Goal: Task Accomplishment & Management: Complete application form

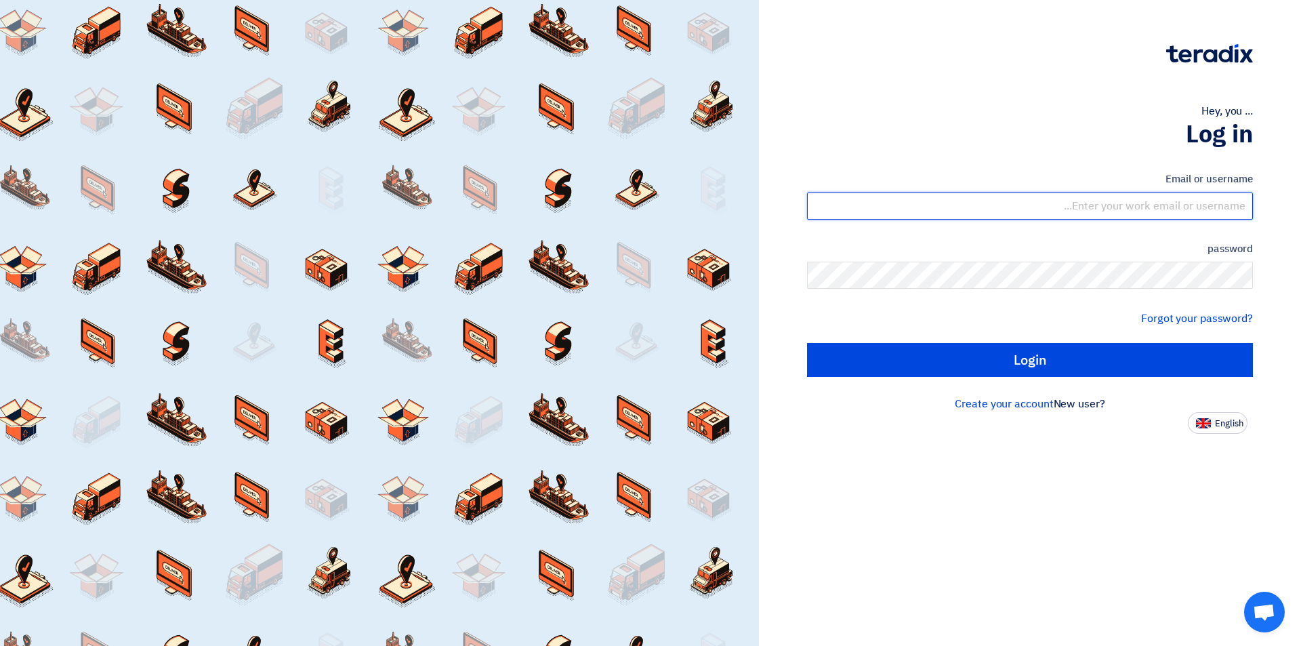
type input "[EMAIL_ADDRESS][DOMAIN_NAME]"
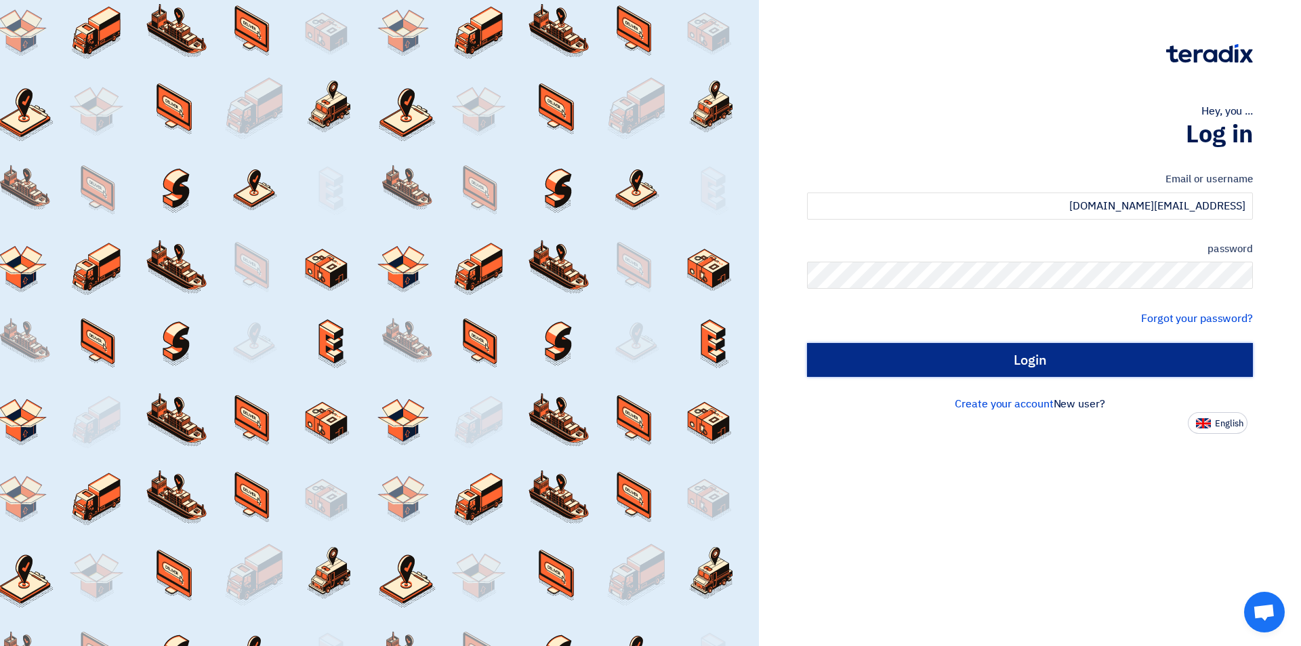
click at [1003, 348] on input "Login" at bounding box center [1030, 360] width 446 height 34
type input "Sign in"
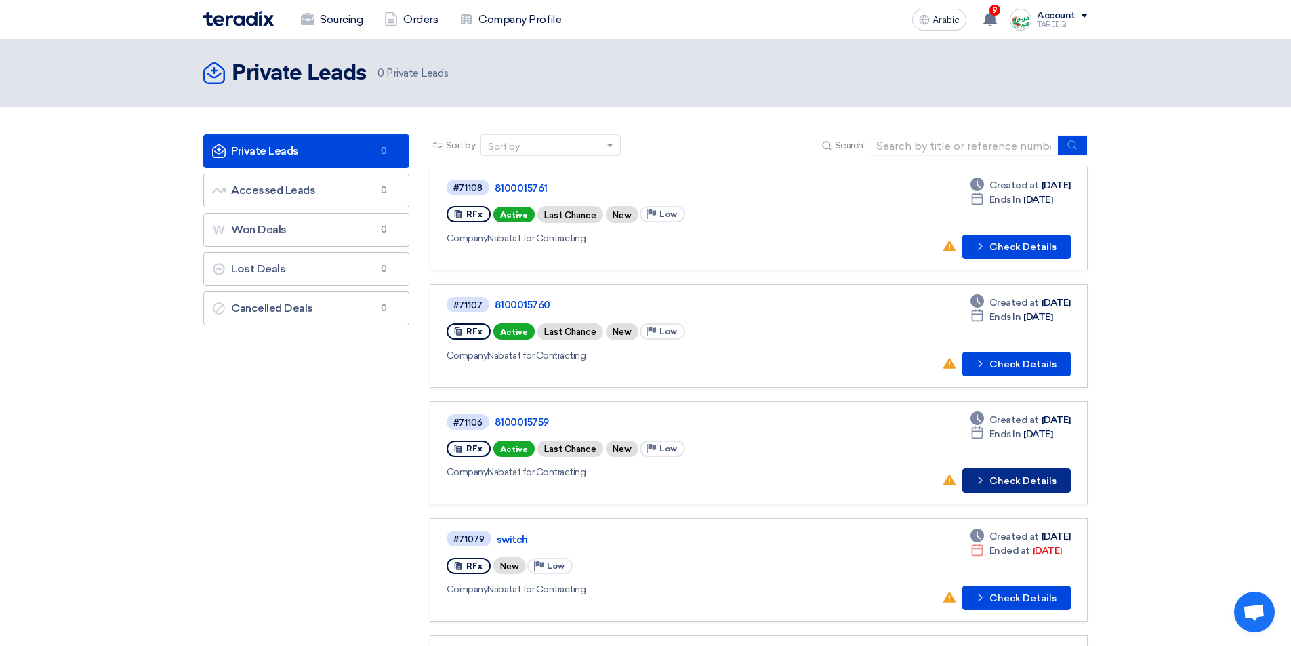
click at [998, 485] on font "Check Details" at bounding box center [1023, 481] width 67 height 12
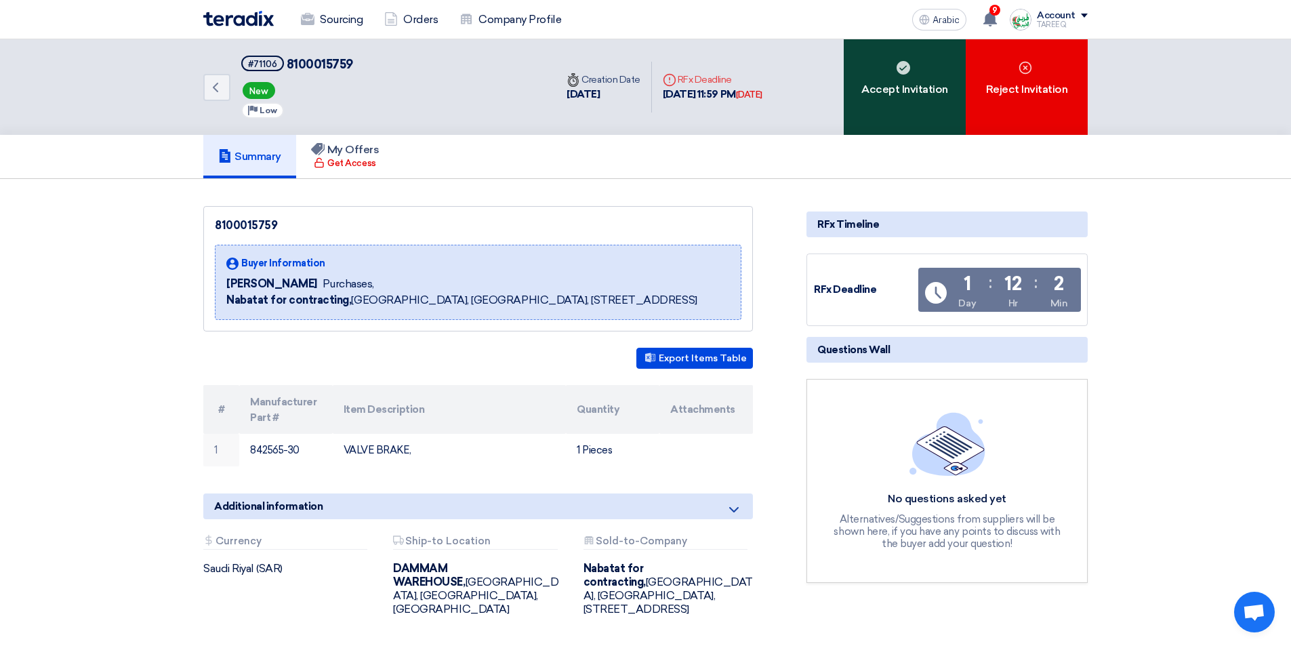
click at [893, 94] on font "Accept Invitation" at bounding box center [905, 89] width 87 height 13
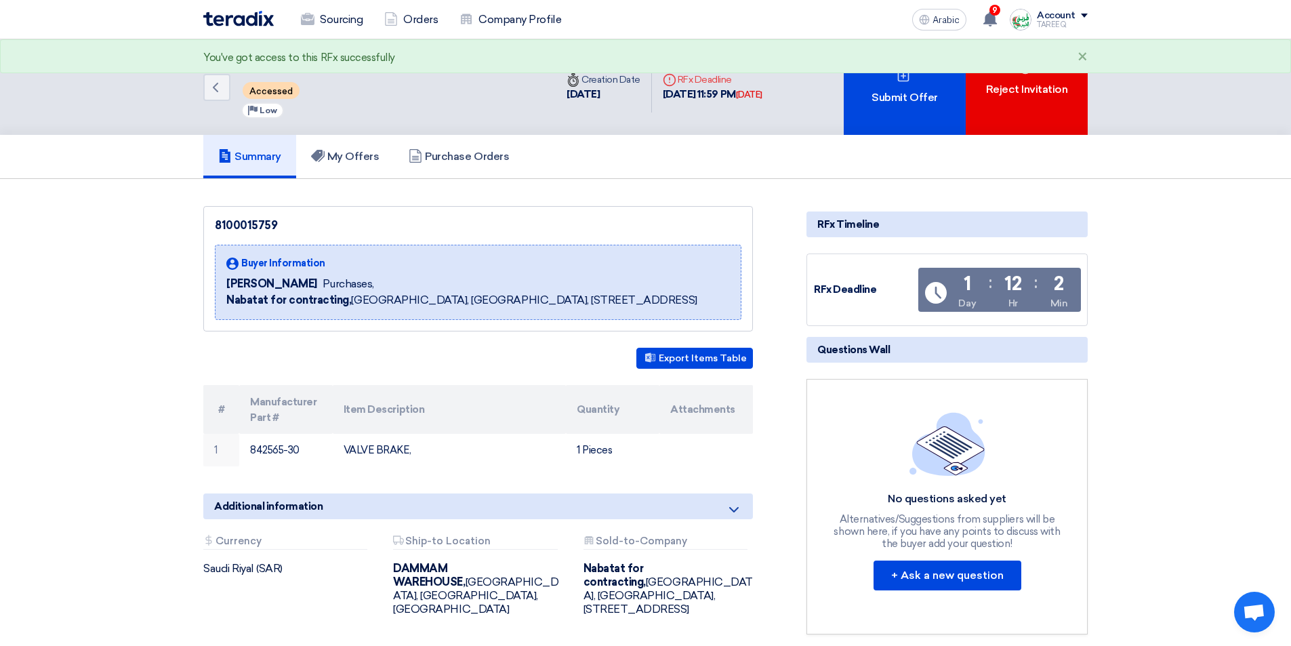
click at [893, 94] on font "Submit Offer" at bounding box center [905, 97] width 66 height 13
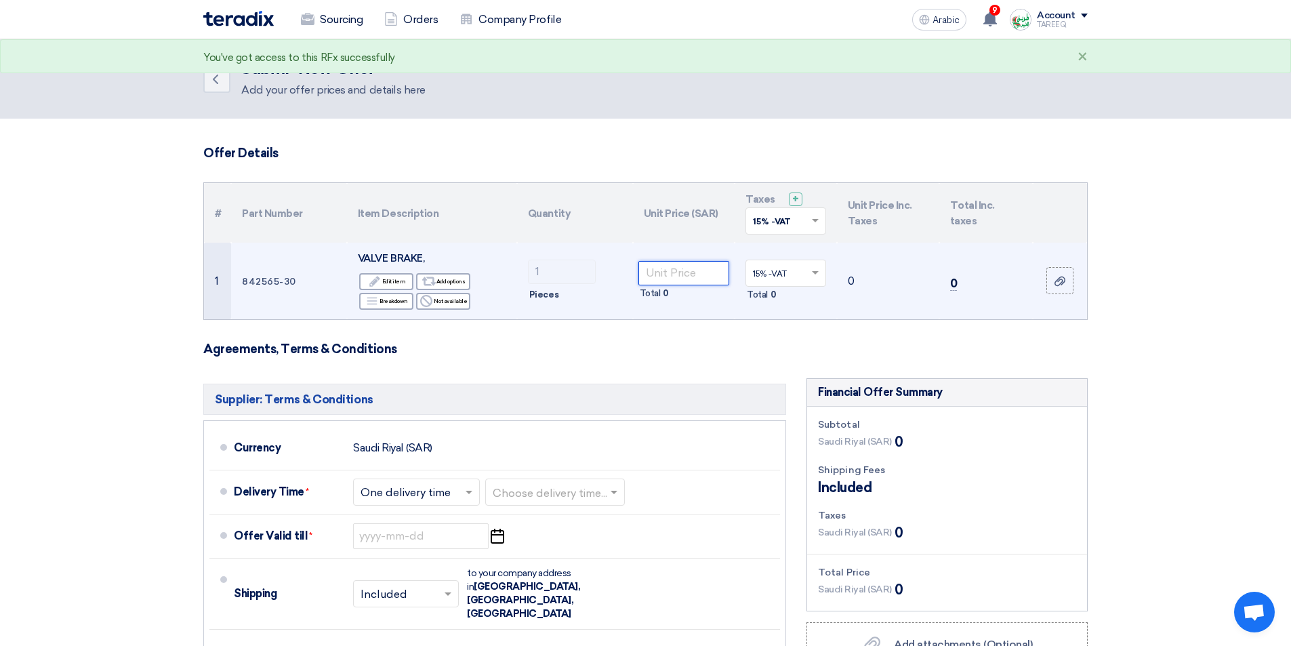
click at [666, 277] on input "number" at bounding box center [685, 273] width 92 height 24
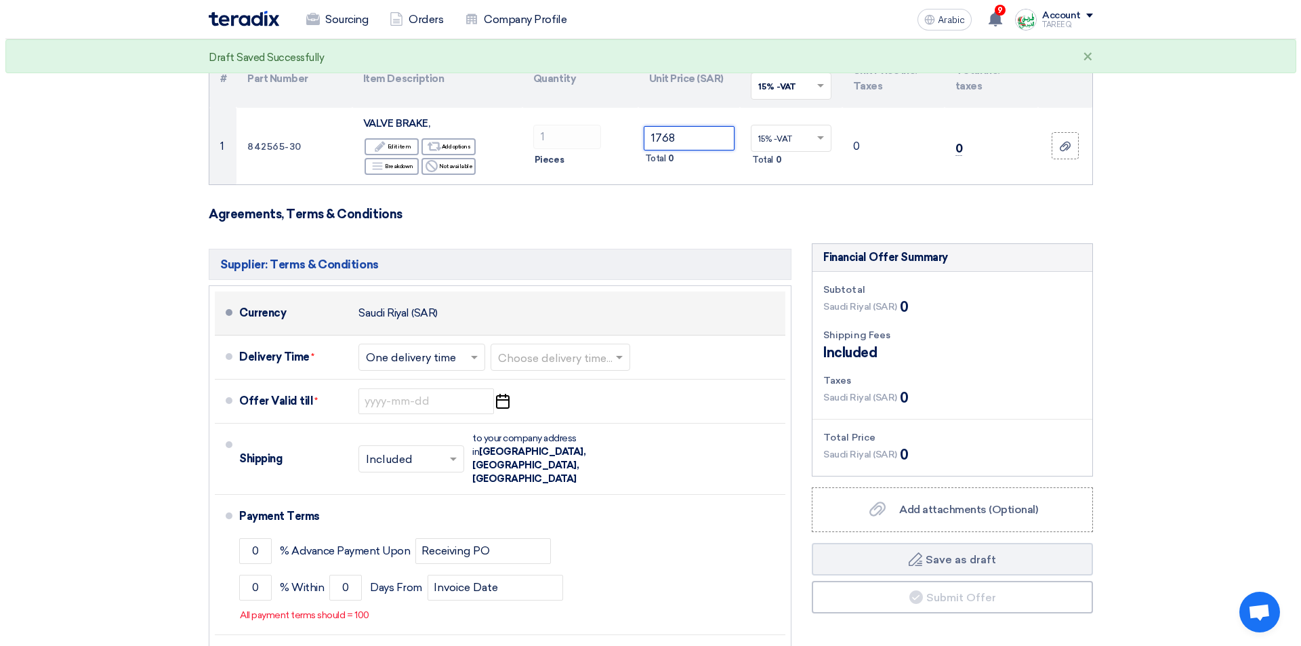
scroll to position [136, 0]
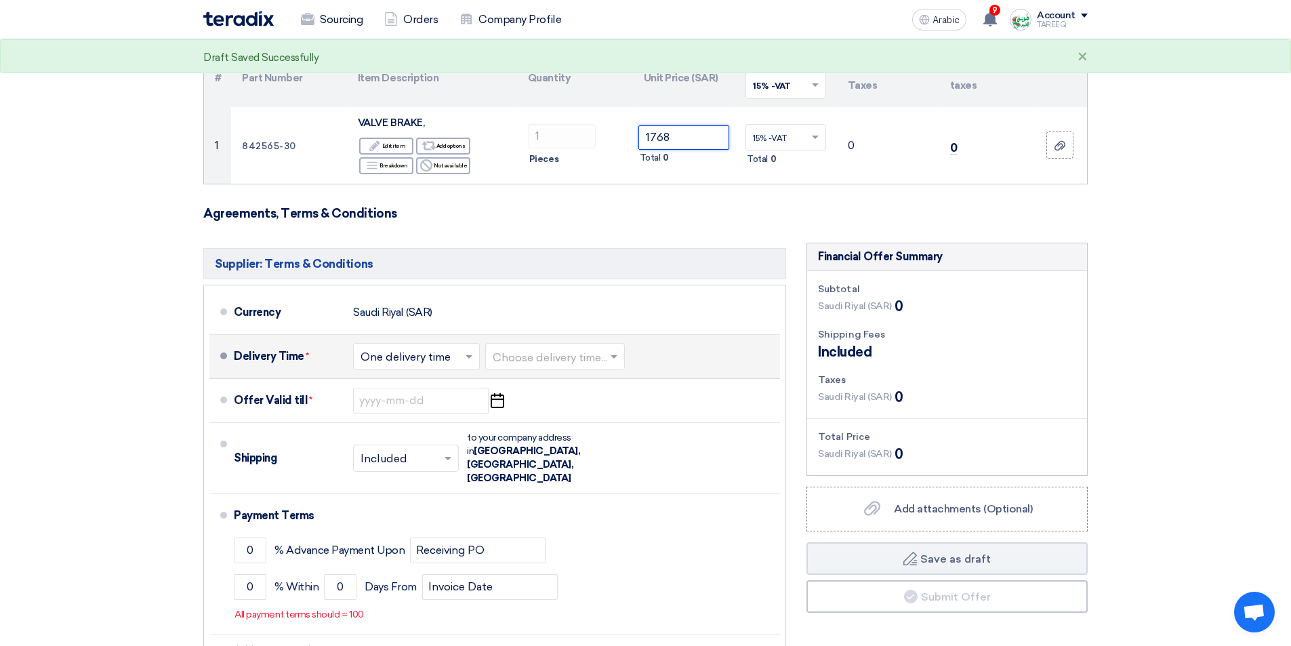
type input "1768"
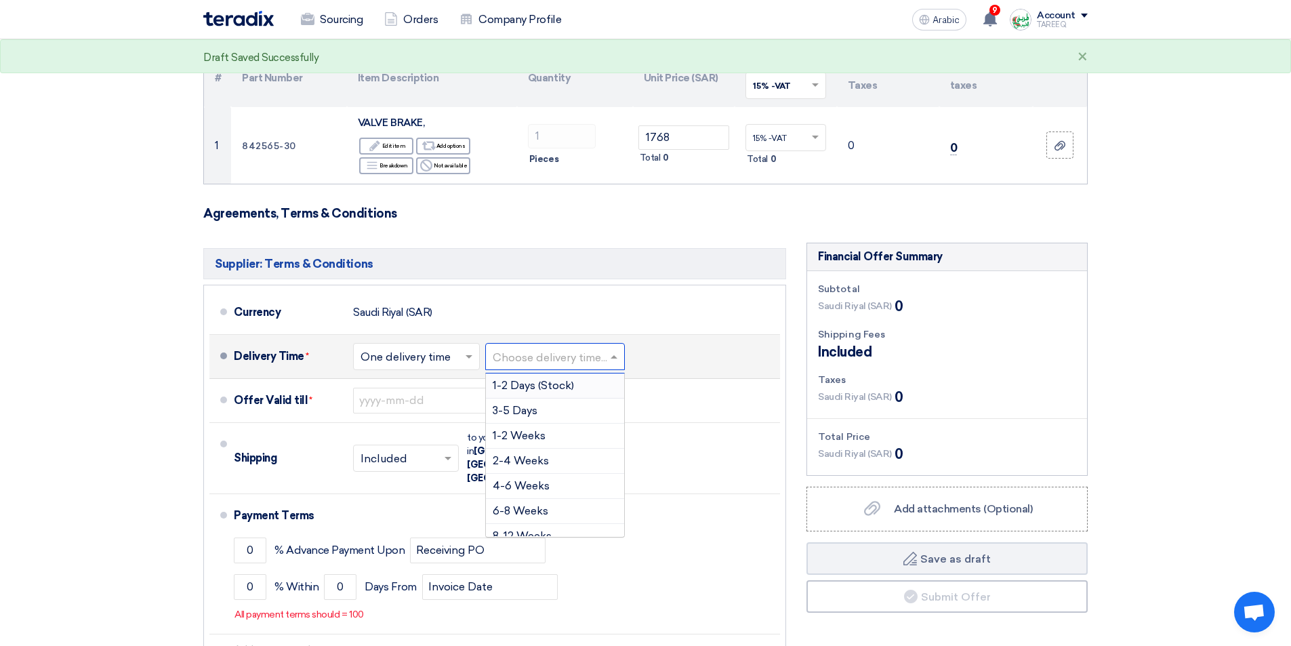
click at [539, 357] on input "text" at bounding box center [556, 358] width 126 height 20
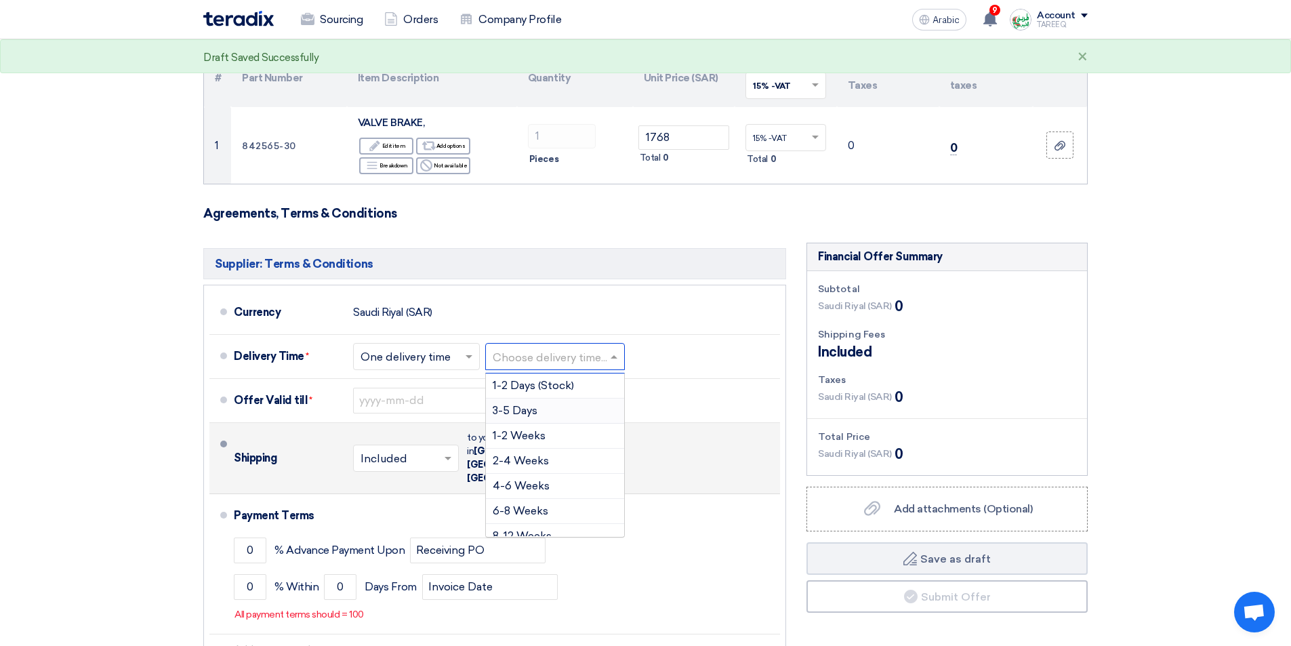
drag, startPoint x: 527, startPoint y: 405, endPoint x: 426, endPoint y: 447, distance: 109.4
click at [527, 406] on font "3-5 Days" at bounding box center [515, 410] width 45 height 13
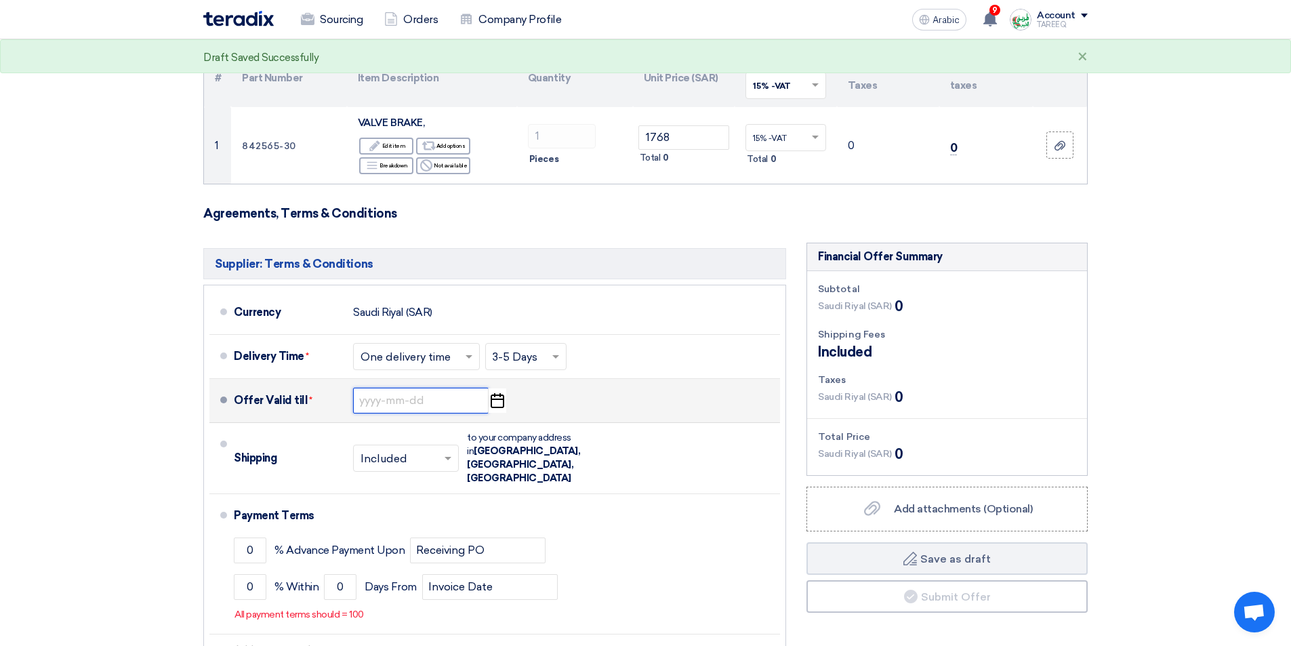
click at [399, 409] on input at bounding box center [421, 401] width 136 height 26
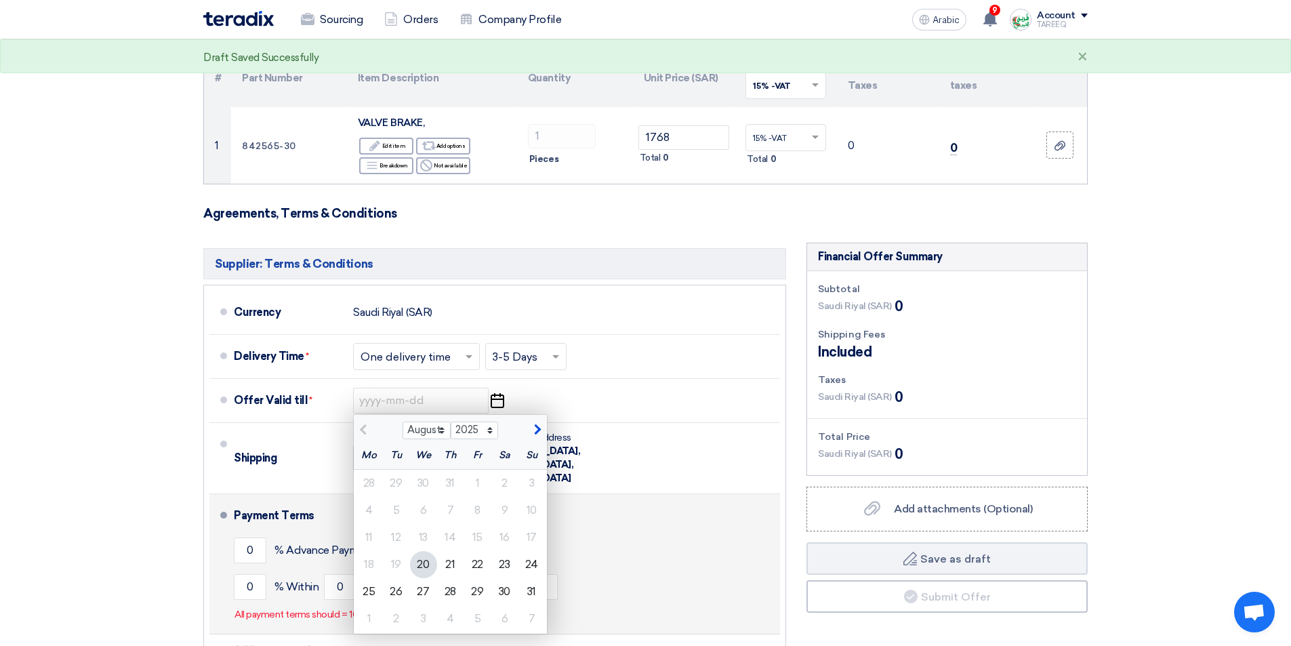
click at [426, 592] on font "27" at bounding box center [423, 591] width 12 height 13
type input "8/27/2025"
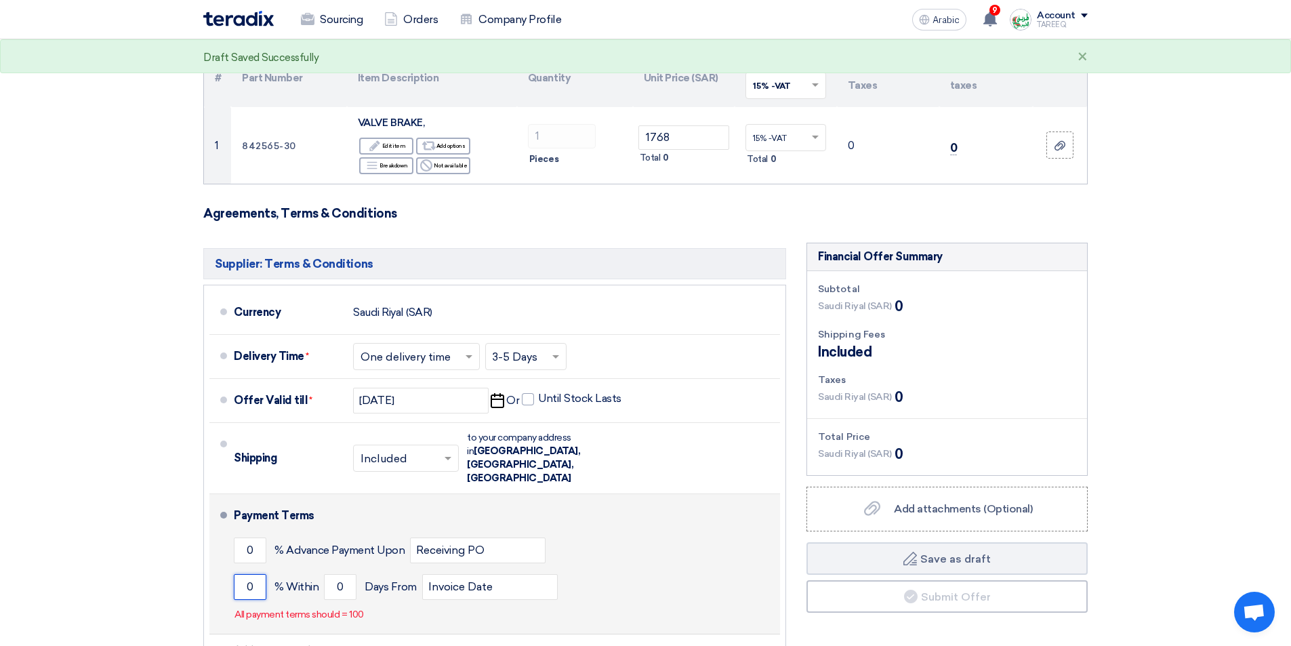
drag, startPoint x: 239, startPoint y: 561, endPoint x: 229, endPoint y: 563, distance: 10.4
click at [239, 574] on input "0" at bounding box center [250, 587] width 33 height 26
type input "100"
click at [317, 580] on font "% Within" at bounding box center [297, 586] width 44 height 13
click at [327, 574] on input "0" at bounding box center [340, 587] width 33 height 26
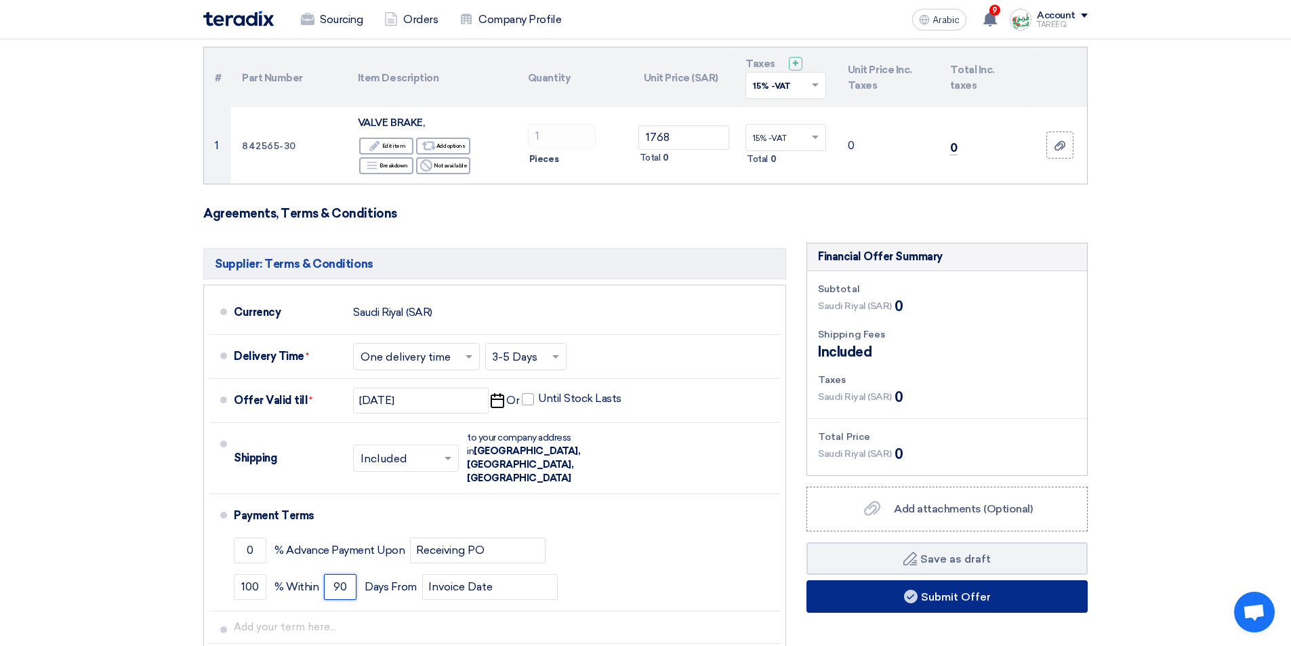
type input "90"
click at [874, 593] on button "Submit Offer" at bounding box center [947, 596] width 281 height 33
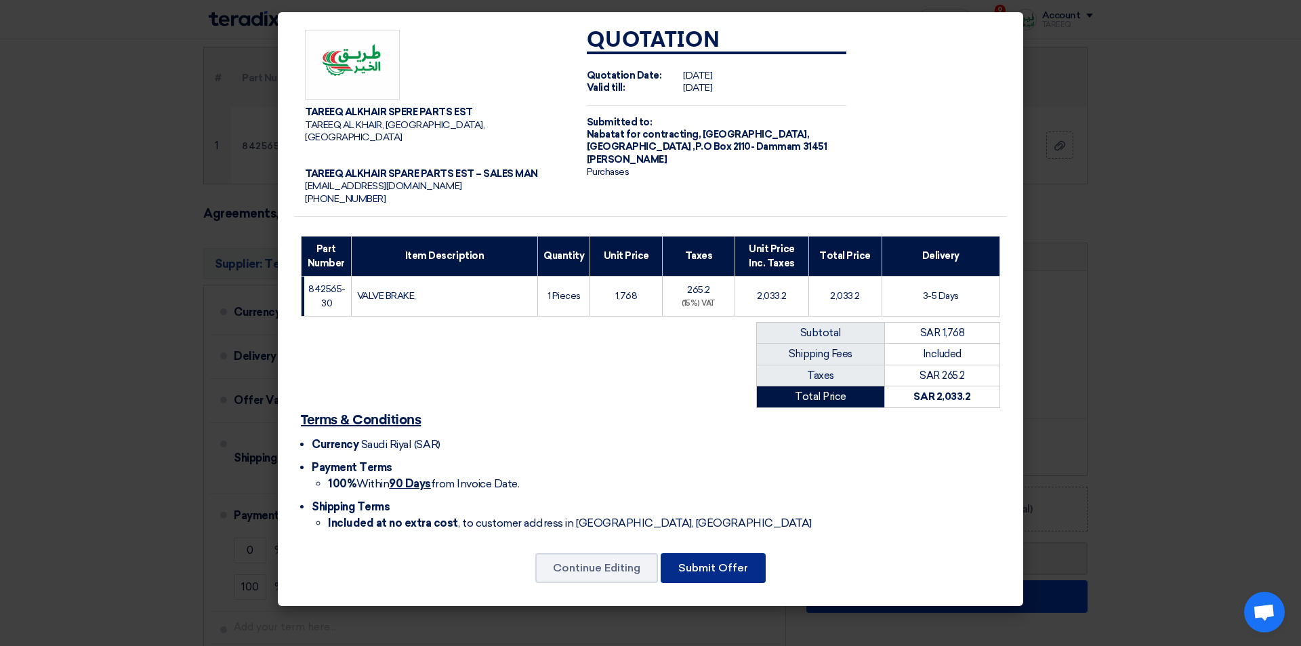
click at [732, 553] on button "Submit Offer" at bounding box center [713, 568] width 105 height 30
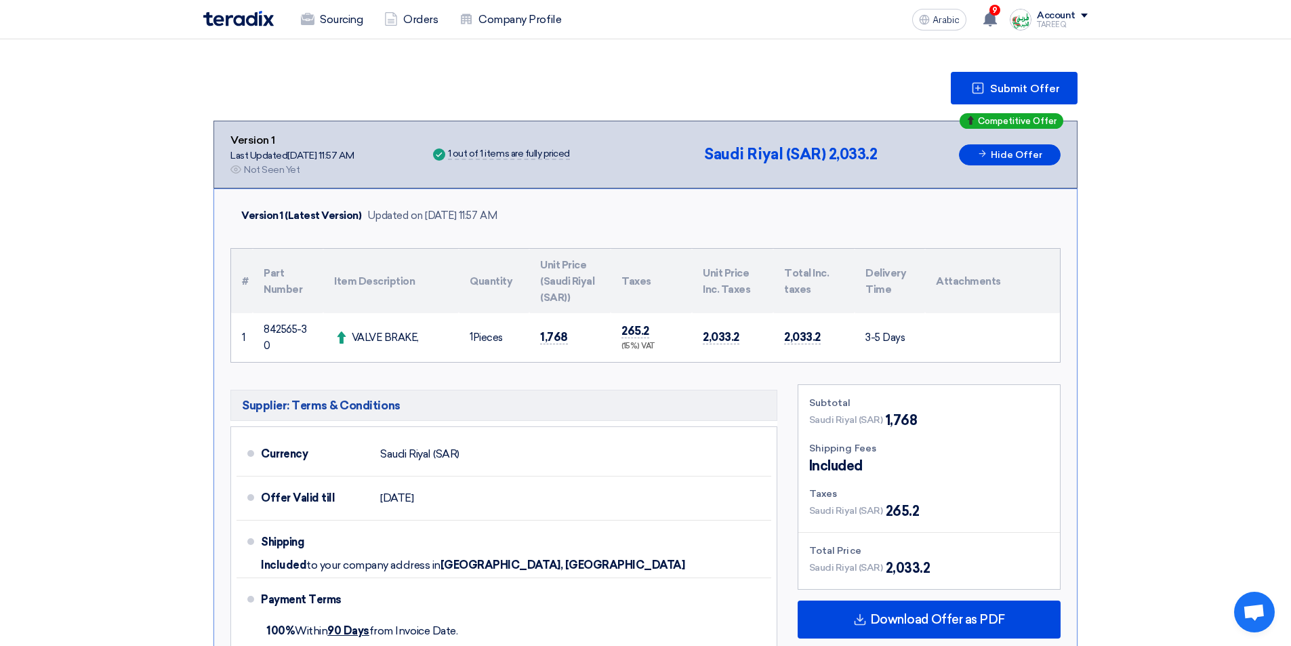
scroll to position [339, 0]
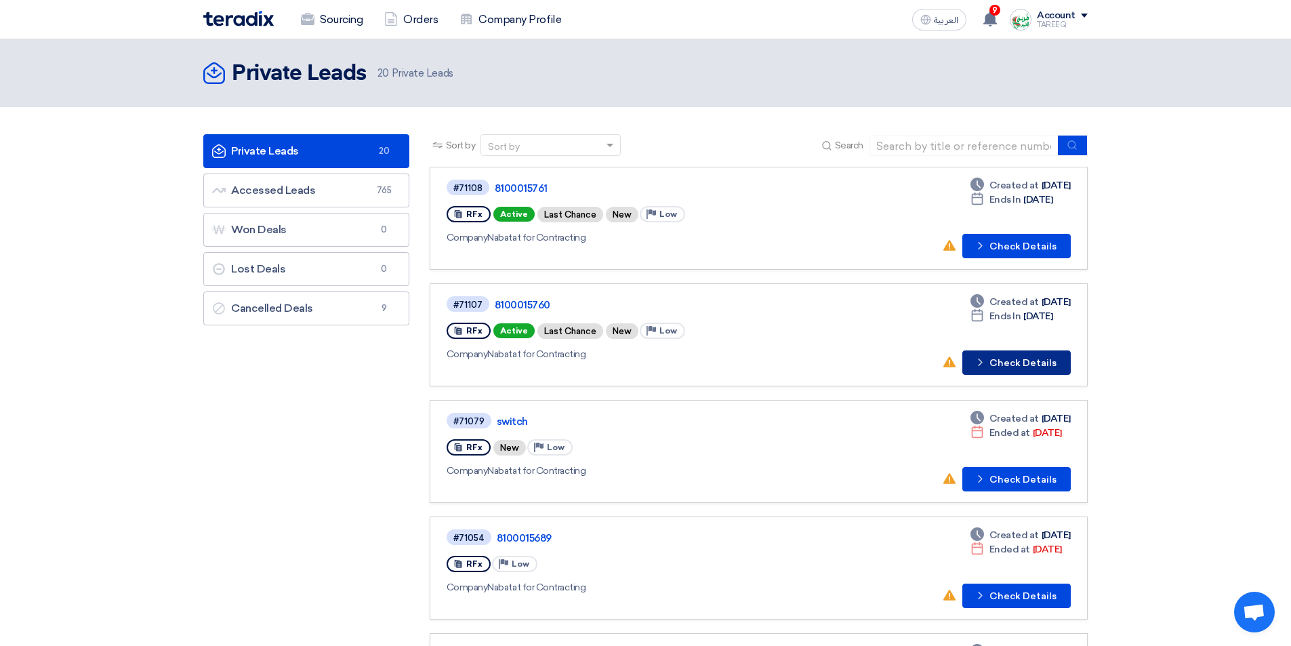
click at [1034, 359] on button "Check details Check Details" at bounding box center [1017, 362] width 108 height 24
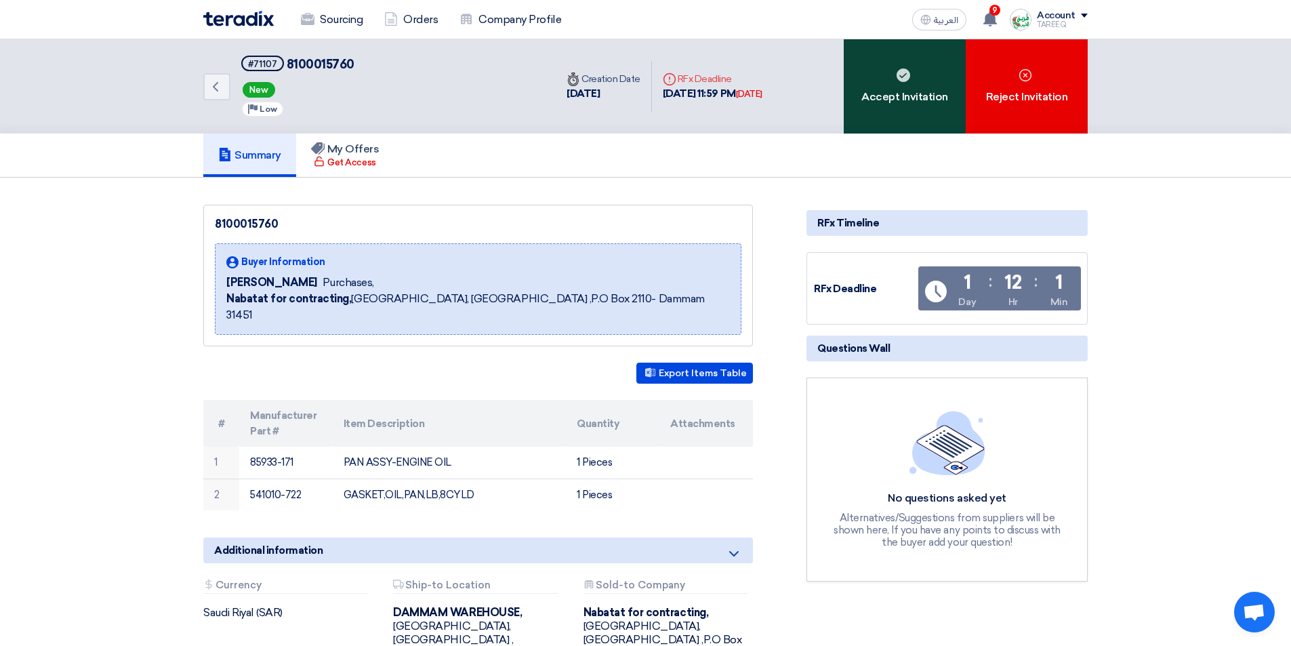
click at [906, 108] on div "Accept Invitation" at bounding box center [905, 86] width 122 height 94
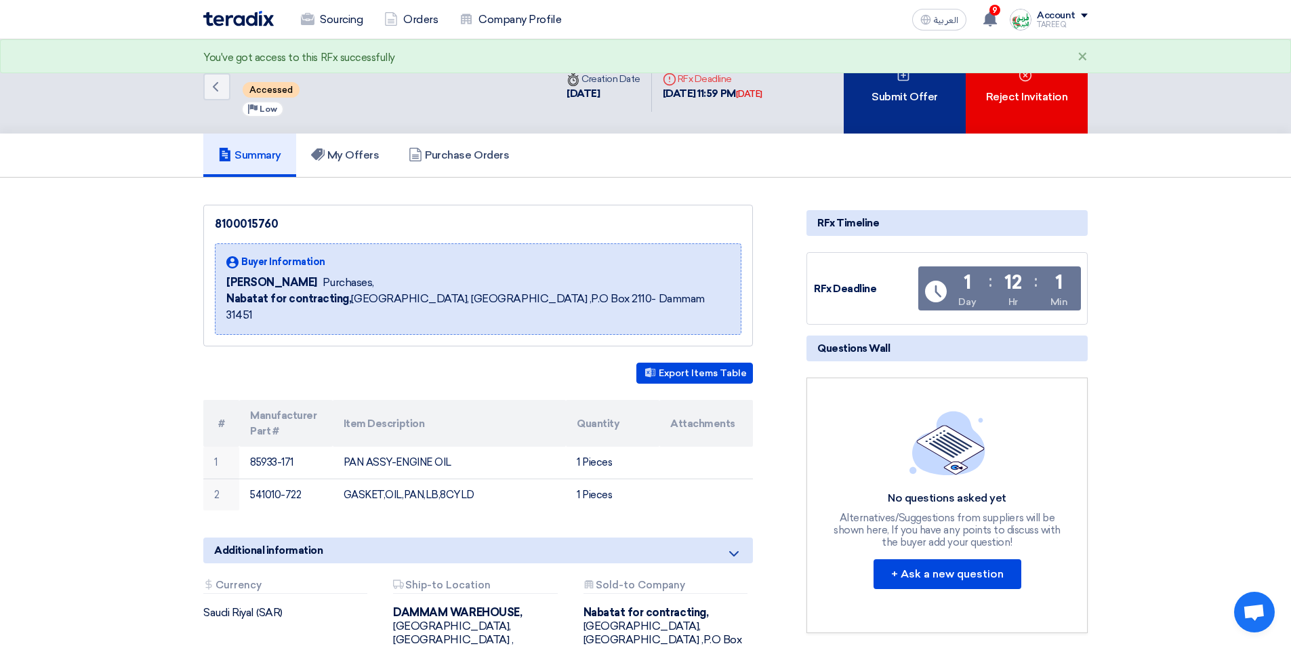
click at [906, 107] on div "Submit Offer" at bounding box center [905, 86] width 122 height 94
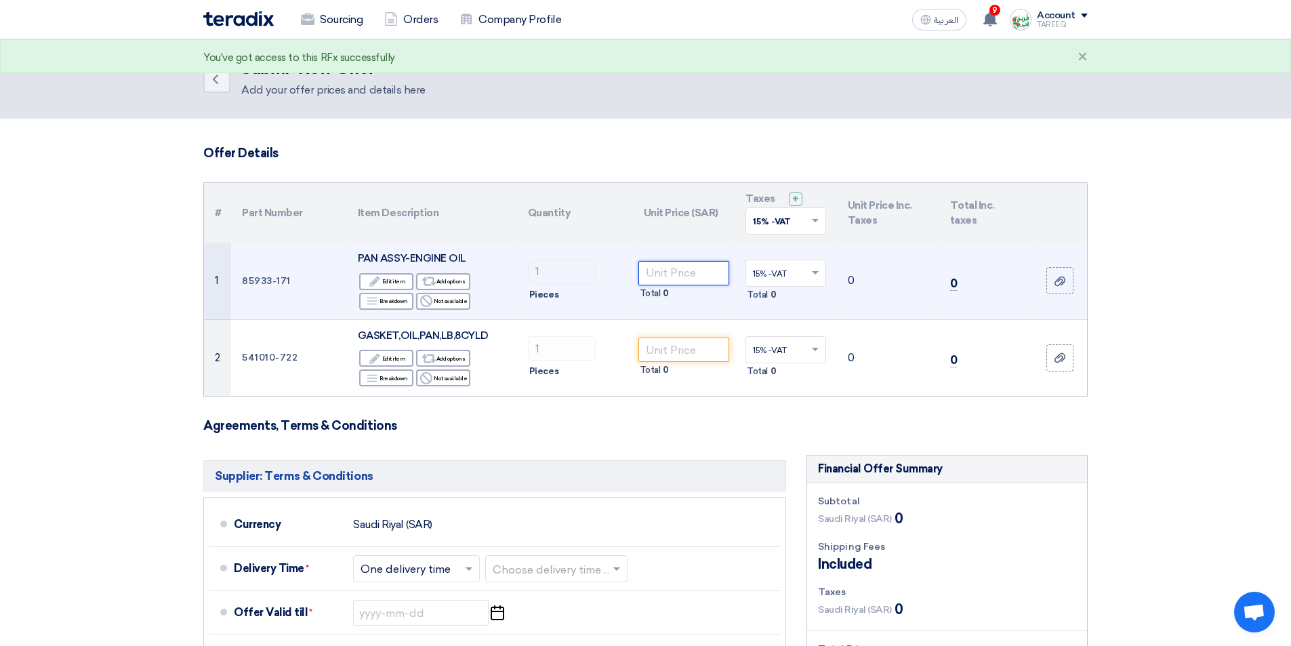
click at [686, 271] on input "number" at bounding box center [685, 273] width 92 height 24
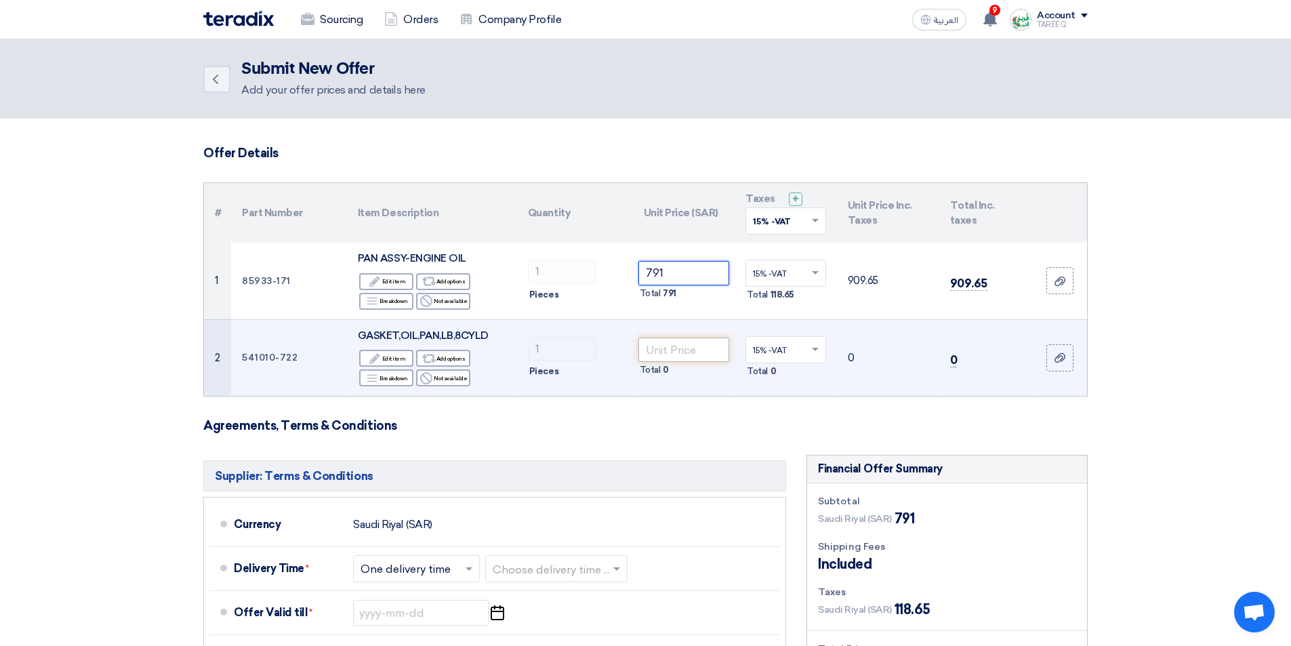
type input "791"
click at [678, 356] on input "number" at bounding box center [685, 350] width 92 height 24
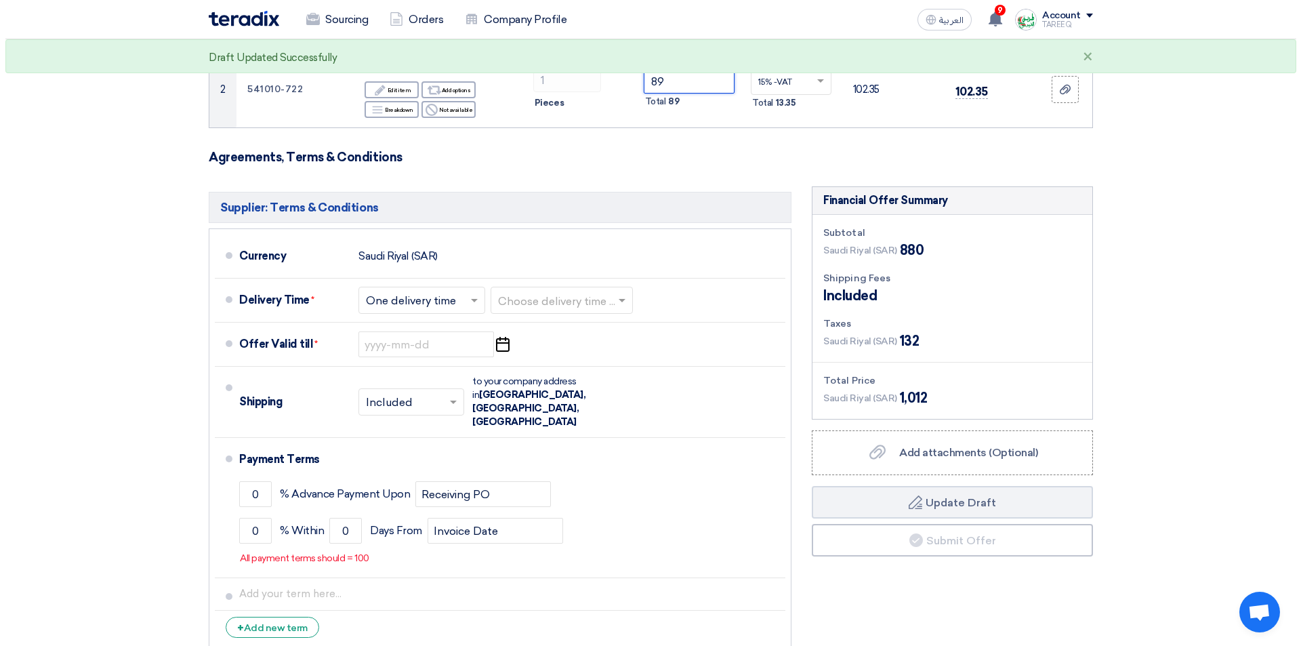
scroll to position [271, 0]
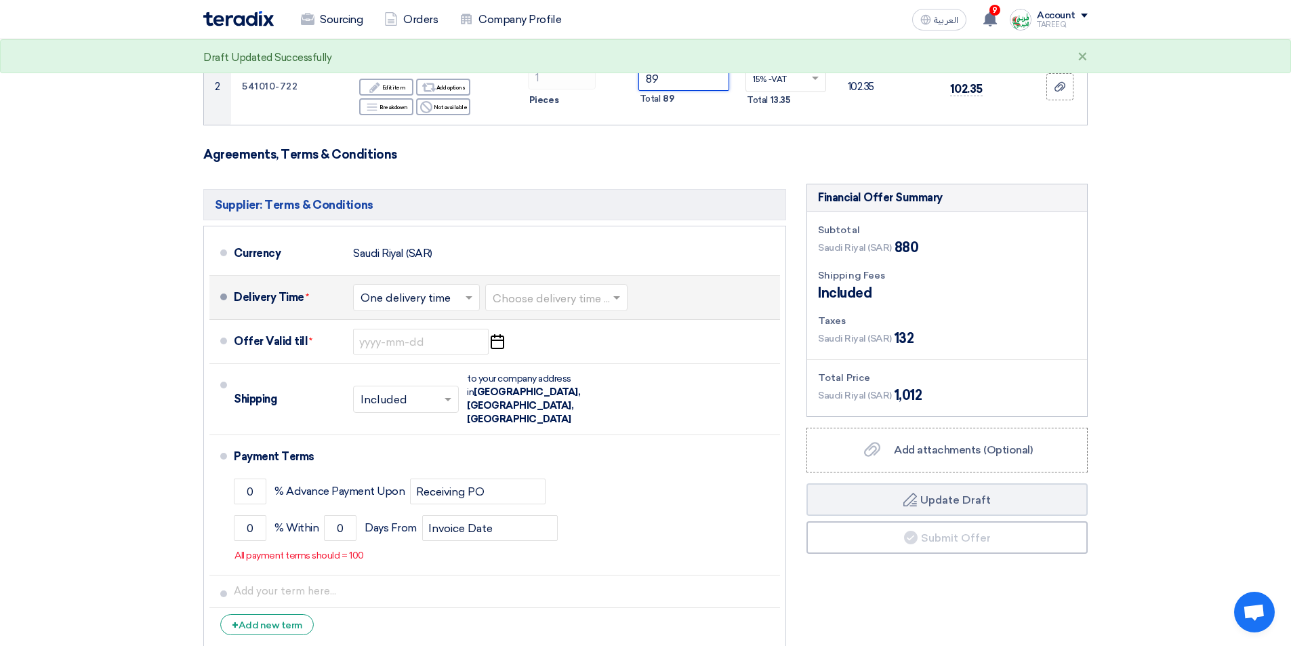
type input "89"
click at [581, 293] on input "text" at bounding box center [557, 299] width 129 height 20
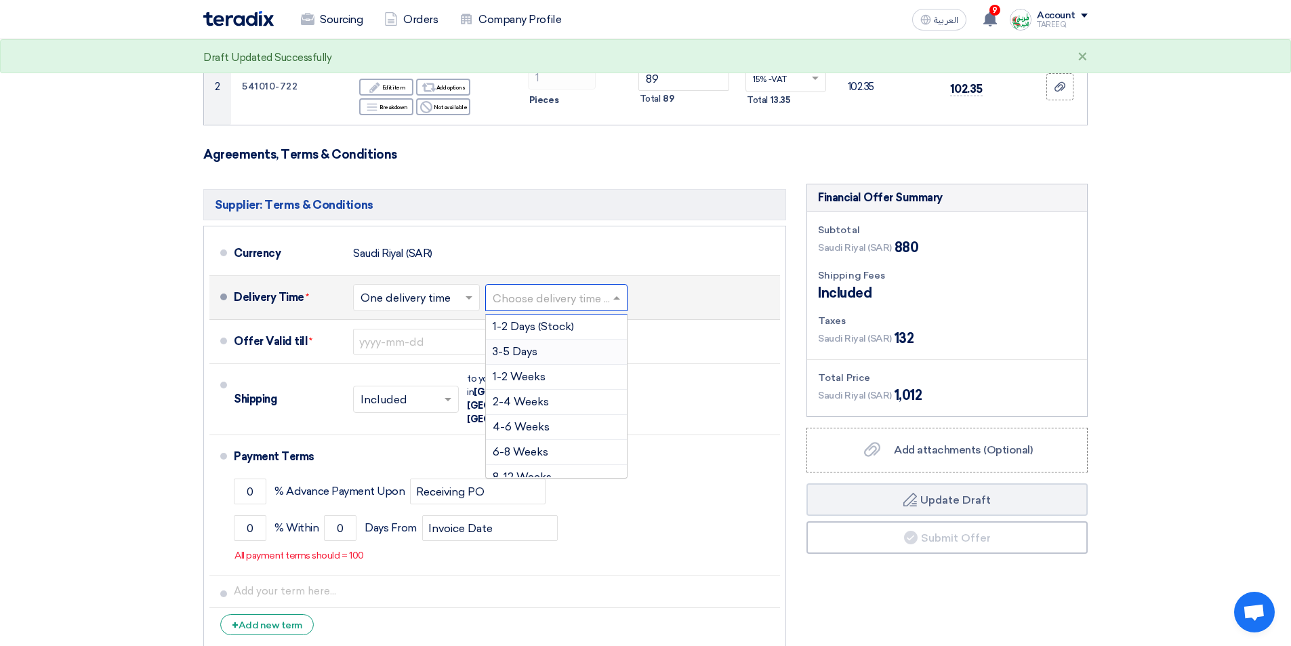
click at [505, 356] on span "3-5 Days" at bounding box center [515, 351] width 45 height 13
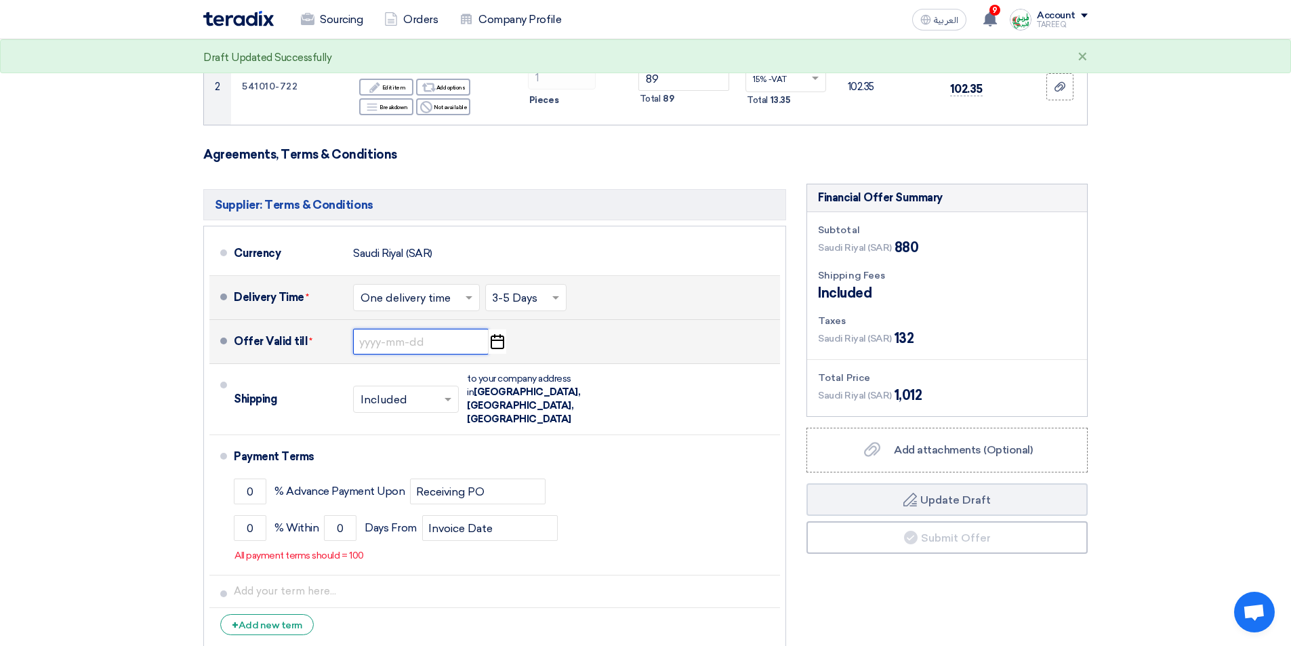
click at [408, 346] on input at bounding box center [421, 342] width 136 height 26
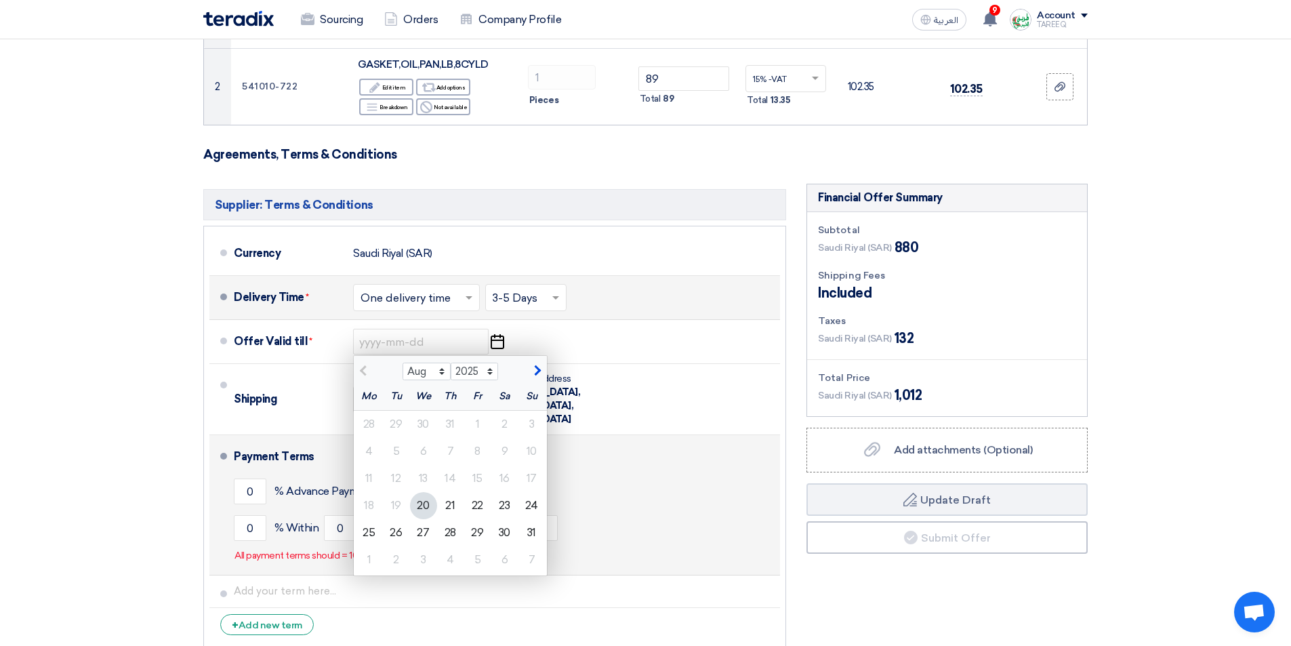
click at [429, 525] on div "27" at bounding box center [423, 532] width 27 height 27
type input "8/27/2025"
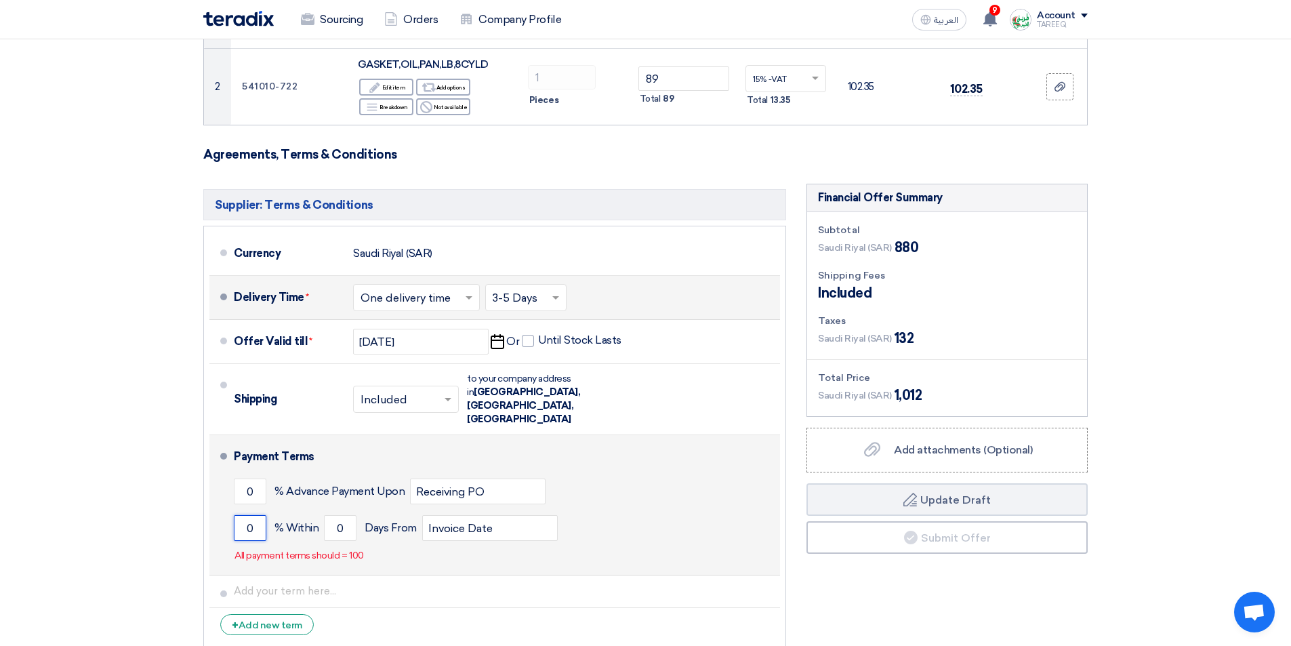
click at [237, 515] on input "0" at bounding box center [250, 528] width 33 height 26
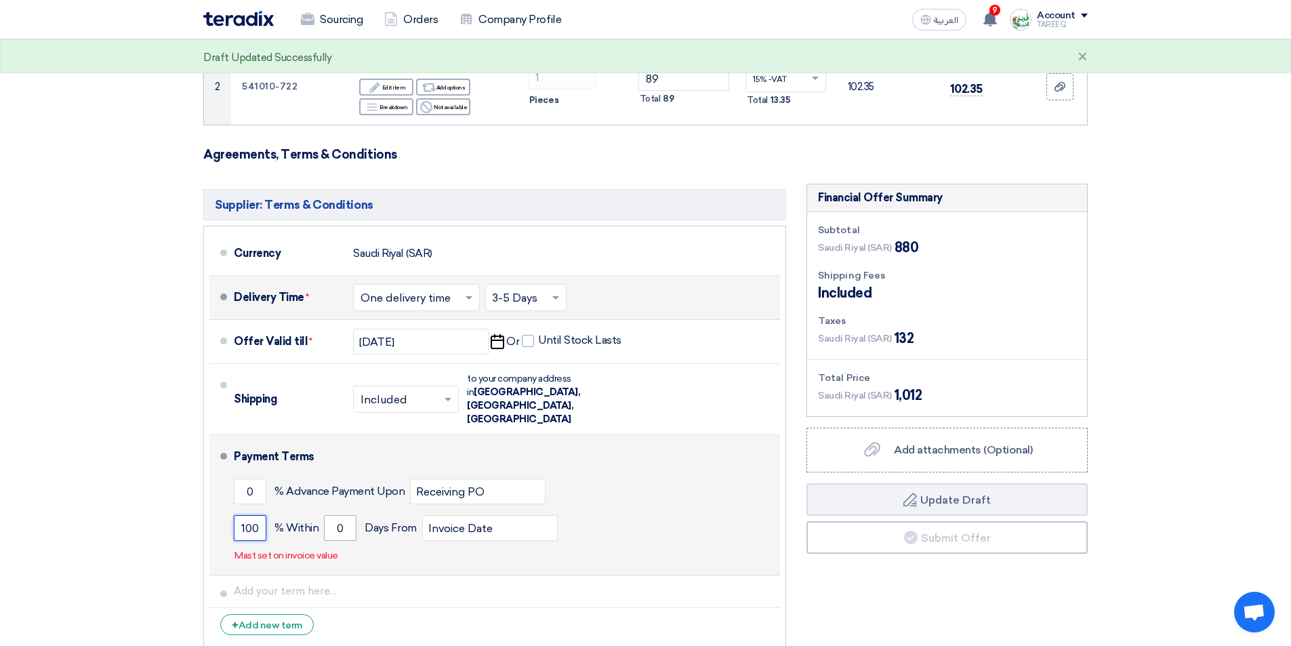
type input "100"
click at [331, 515] on input "0" at bounding box center [340, 528] width 33 height 26
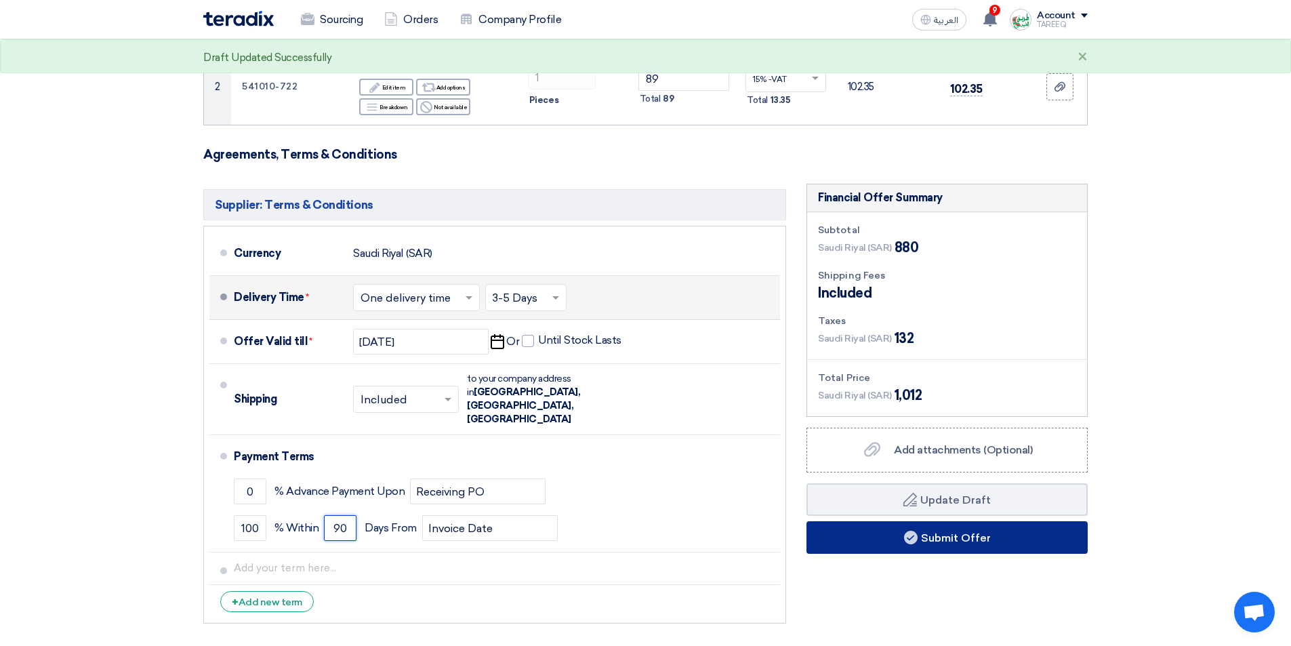
type input "90"
click at [861, 547] on button "Submit Offer" at bounding box center [947, 537] width 281 height 33
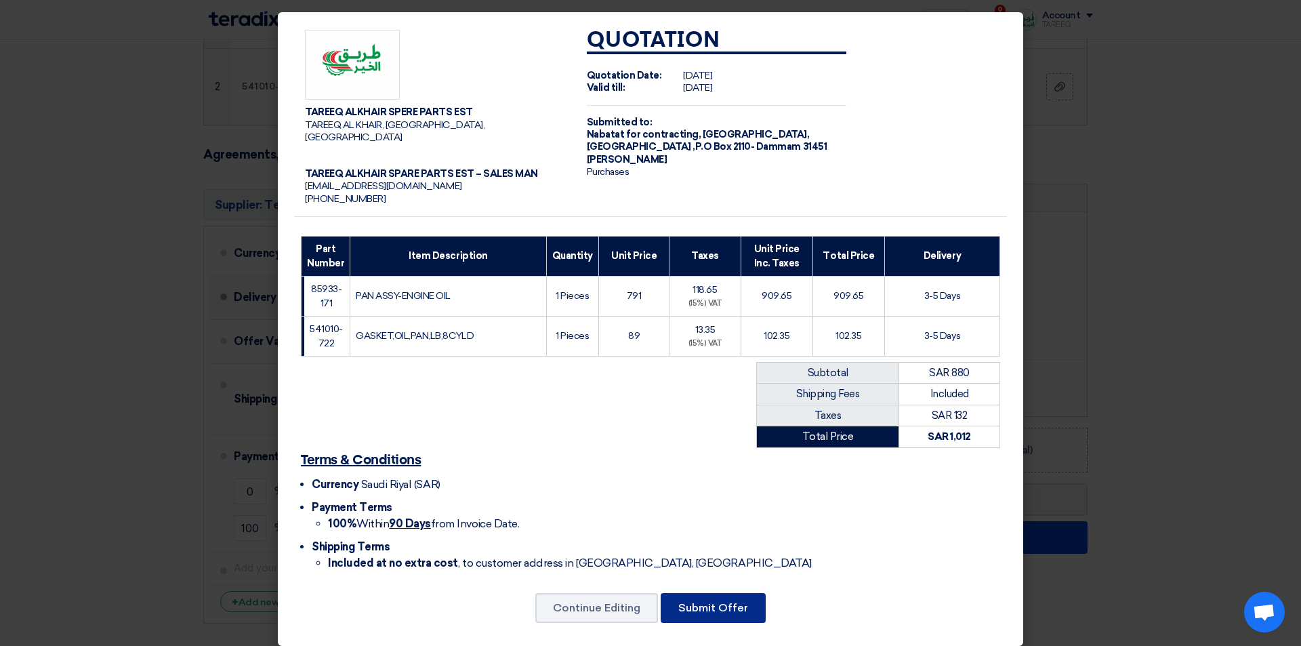
click at [714, 594] on button "Submit Offer" at bounding box center [713, 608] width 105 height 30
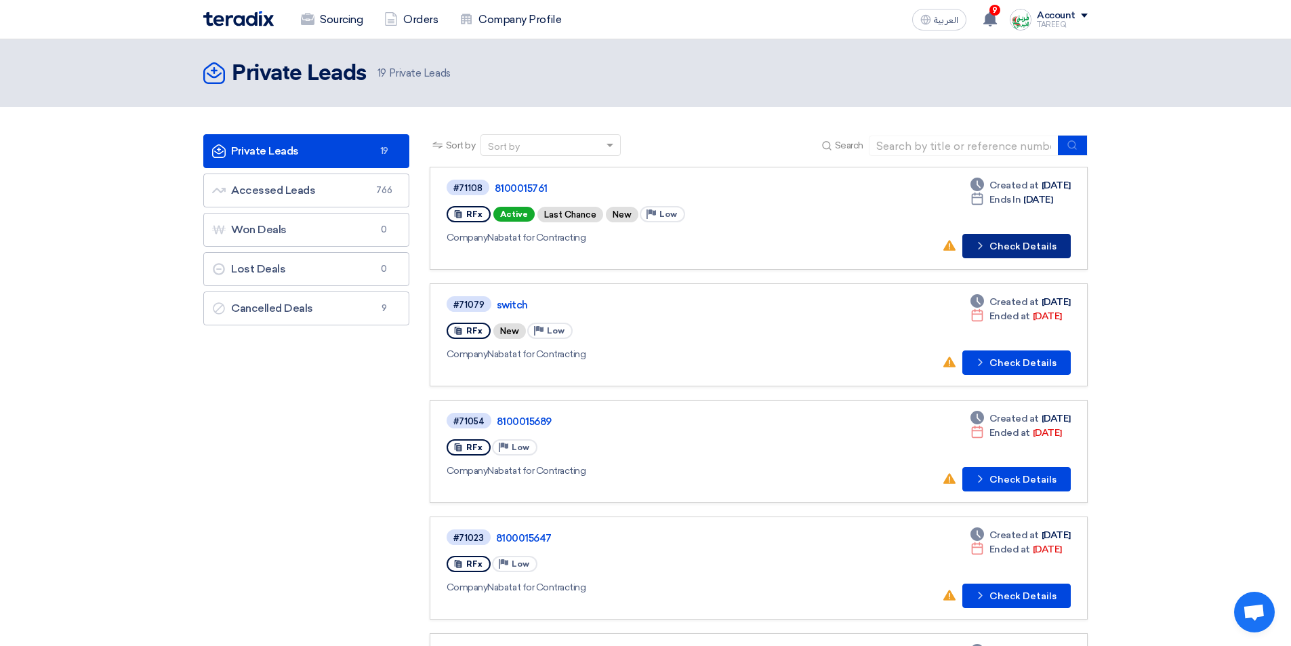
click at [1021, 249] on button "Check details Check Details" at bounding box center [1017, 246] width 108 height 24
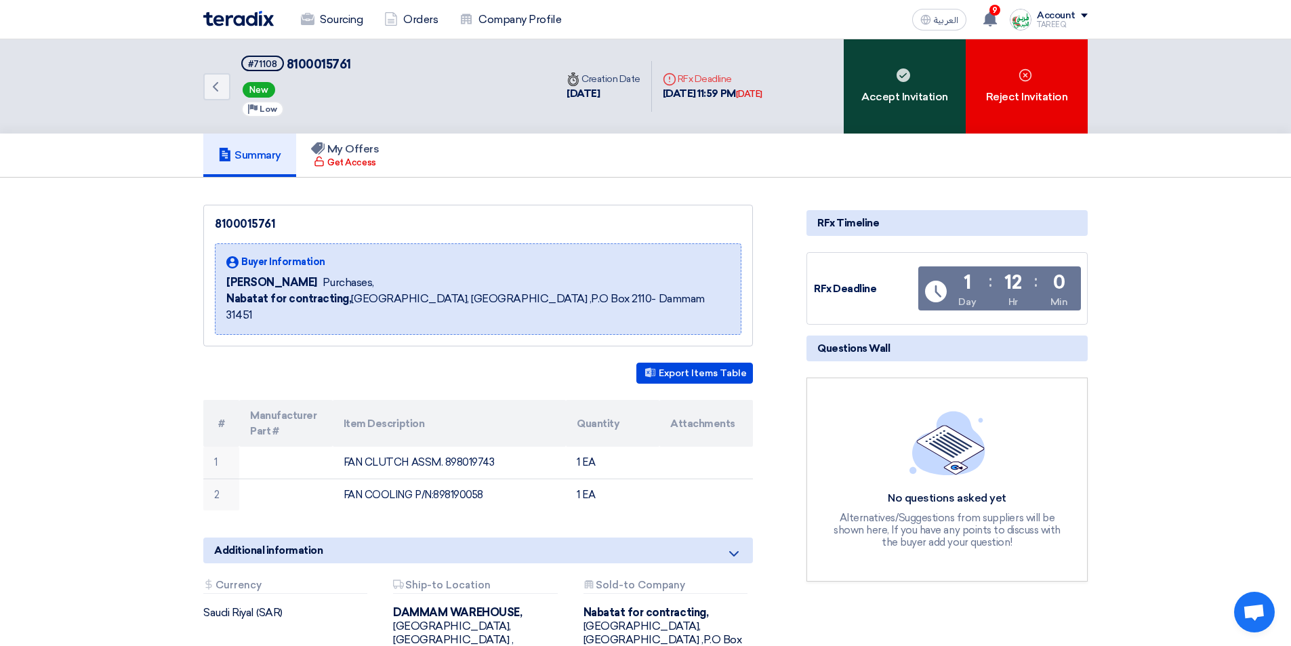
click at [874, 106] on div "Accept Invitation" at bounding box center [905, 86] width 122 height 94
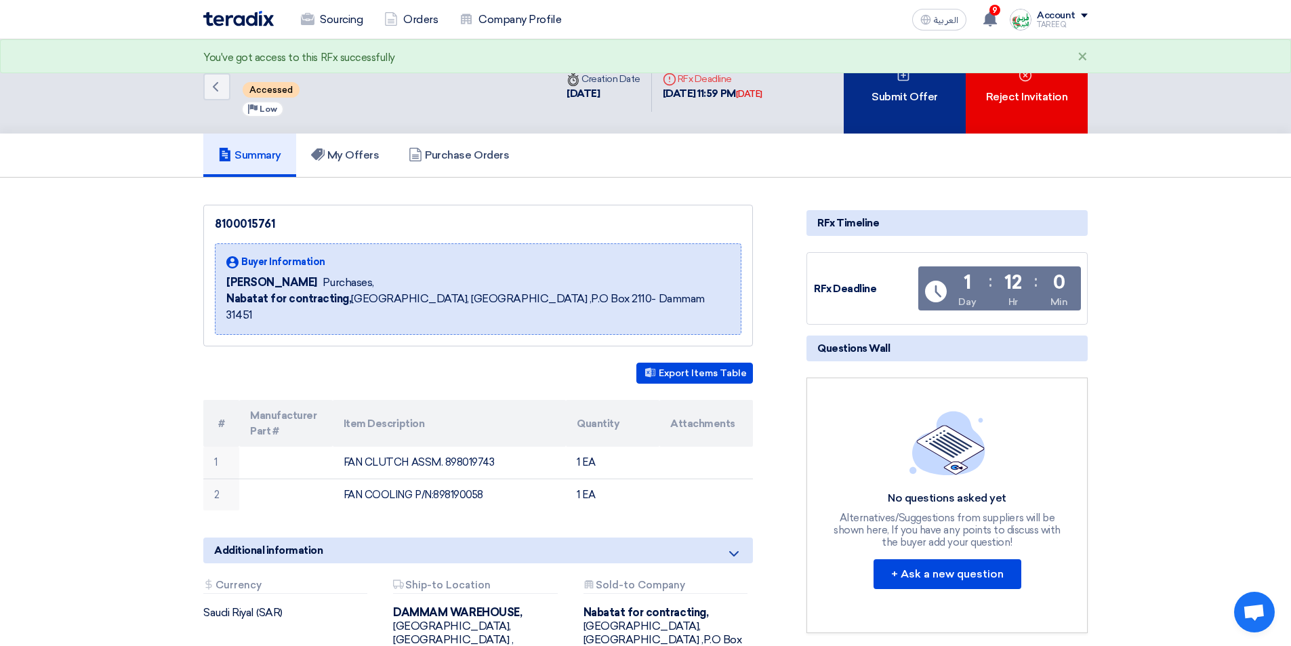
click at [908, 125] on div "Submit Offer" at bounding box center [905, 86] width 122 height 94
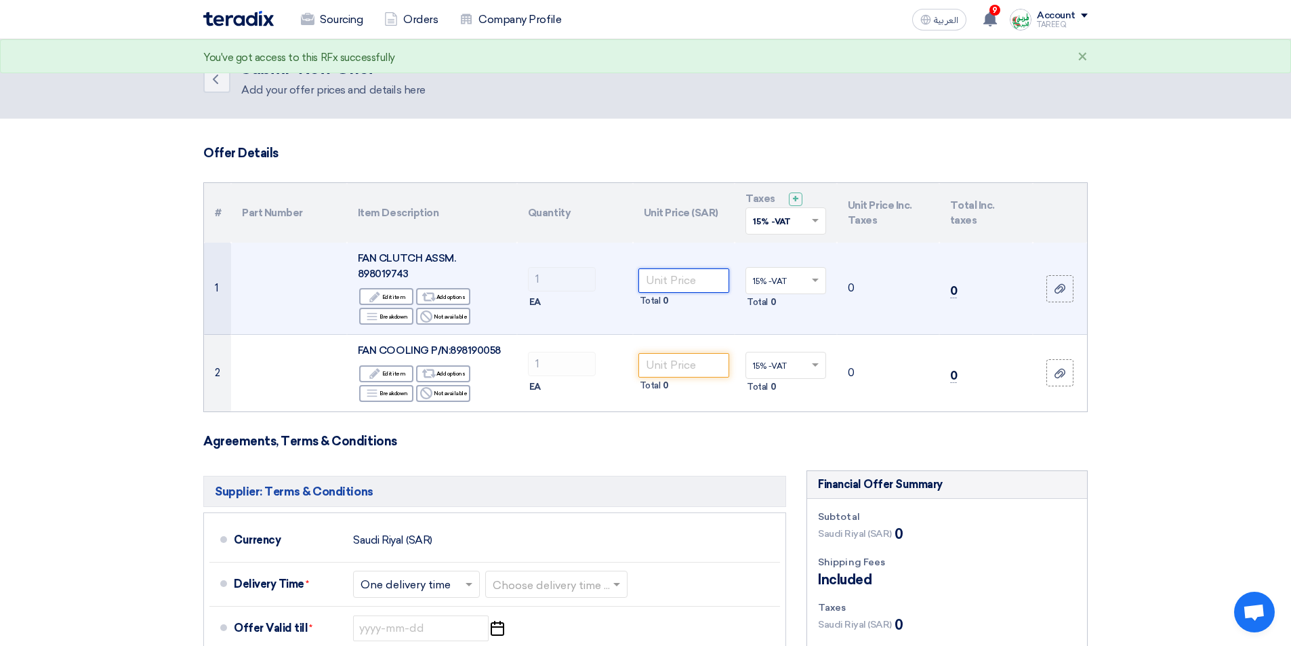
click at [683, 273] on input "number" at bounding box center [685, 280] width 92 height 24
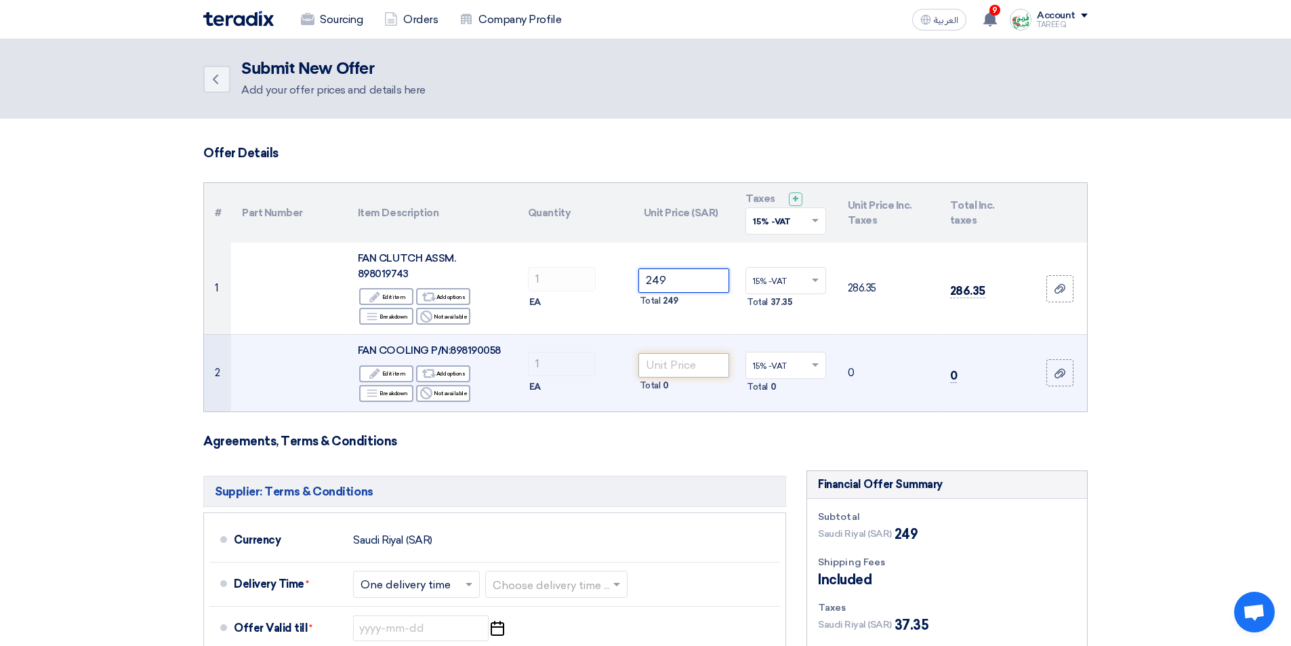
type input "249"
click at [672, 353] on input "number" at bounding box center [685, 365] width 92 height 24
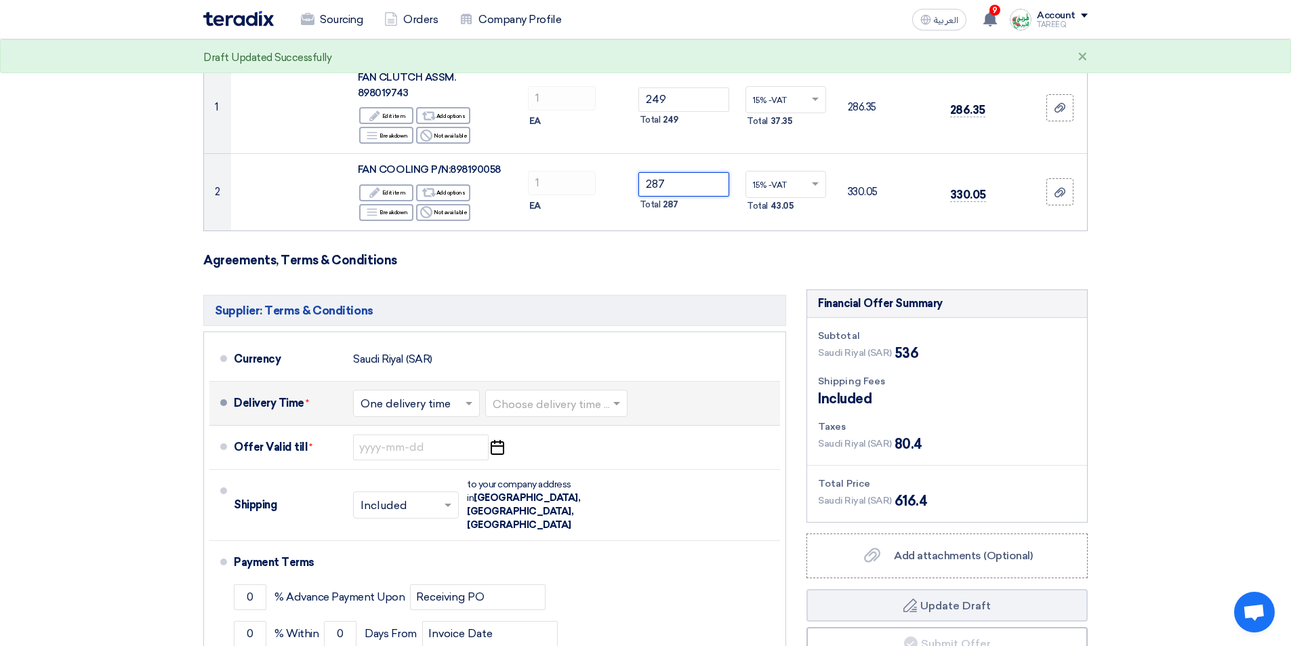
scroll to position [203, 0]
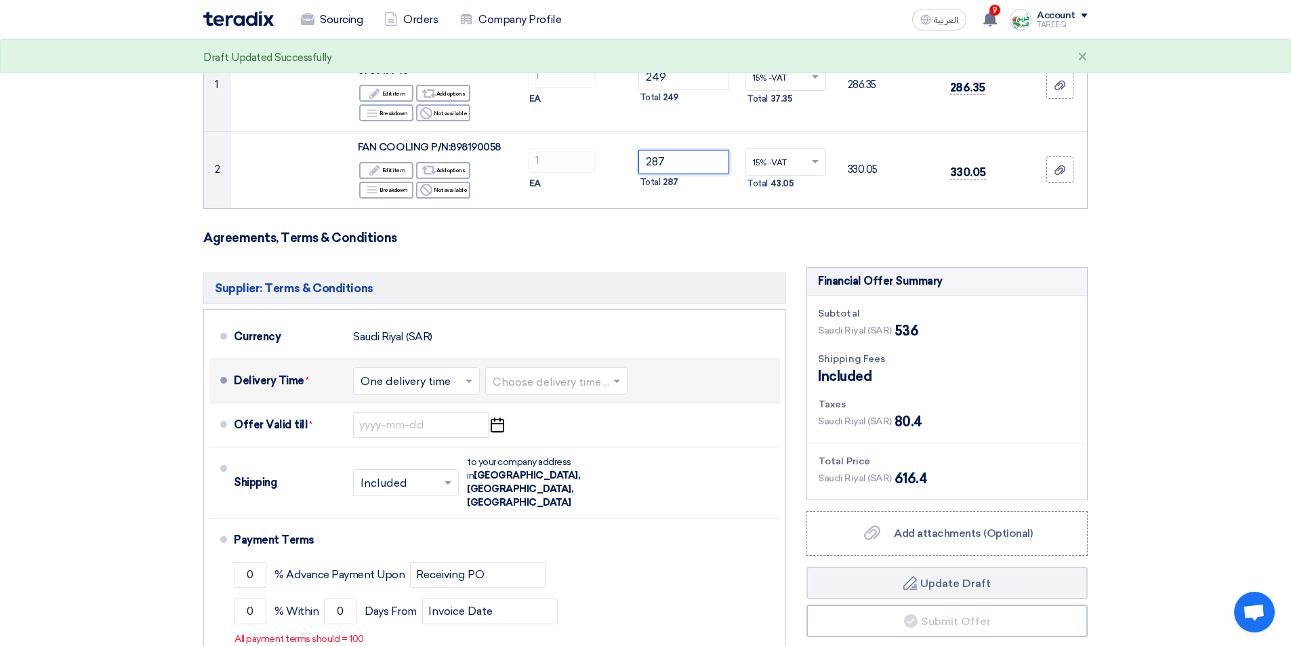
type input "287"
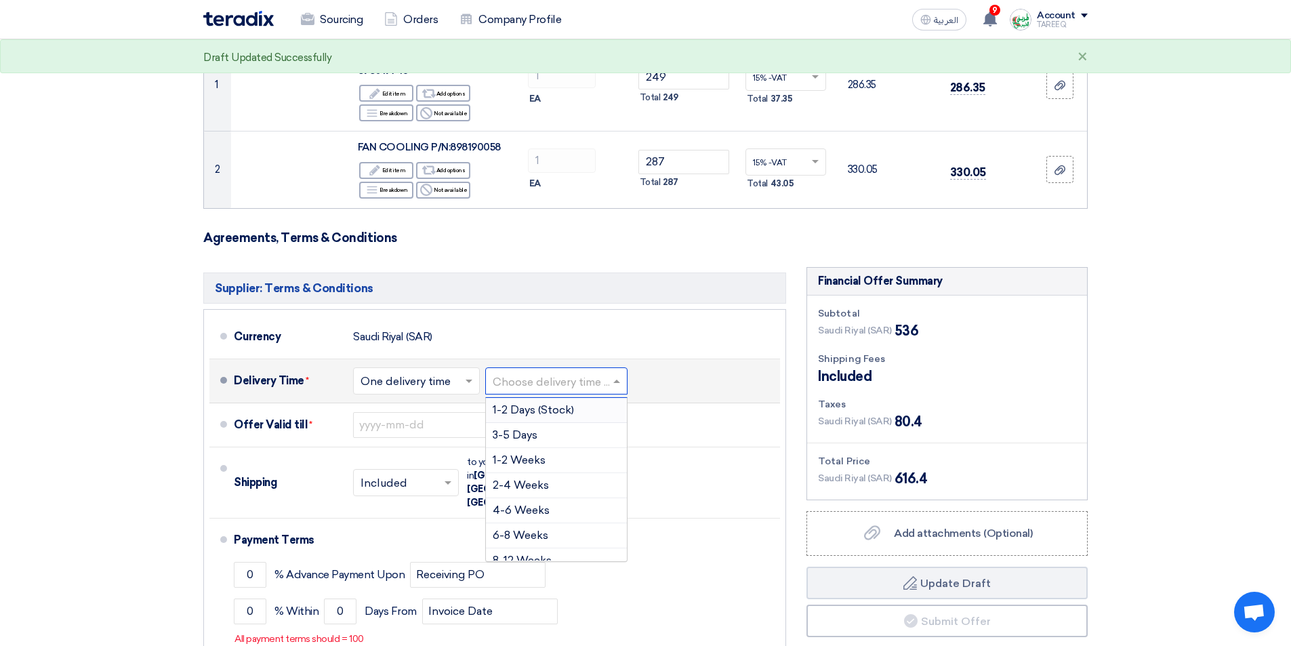
click at [552, 372] on input "text" at bounding box center [557, 382] width 129 height 20
click at [529, 428] on span "3-5 Days" at bounding box center [515, 434] width 45 height 13
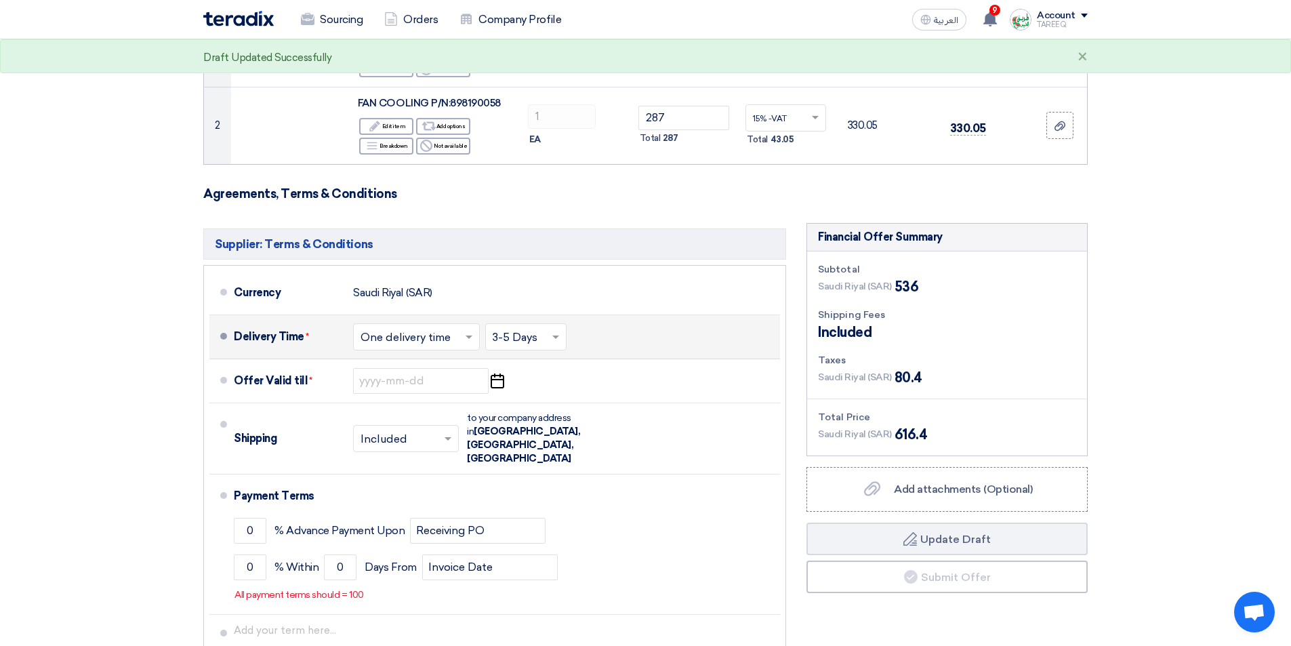
scroll to position [271, 0]
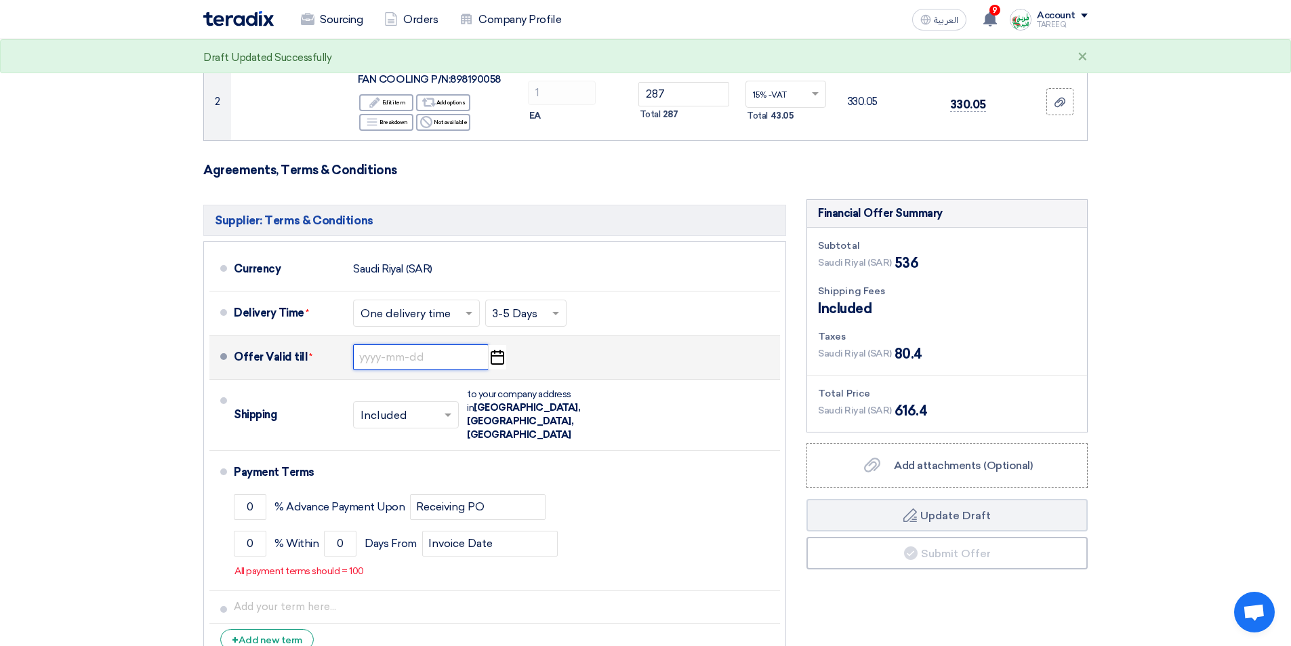
click at [425, 344] on input at bounding box center [421, 357] width 136 height 26
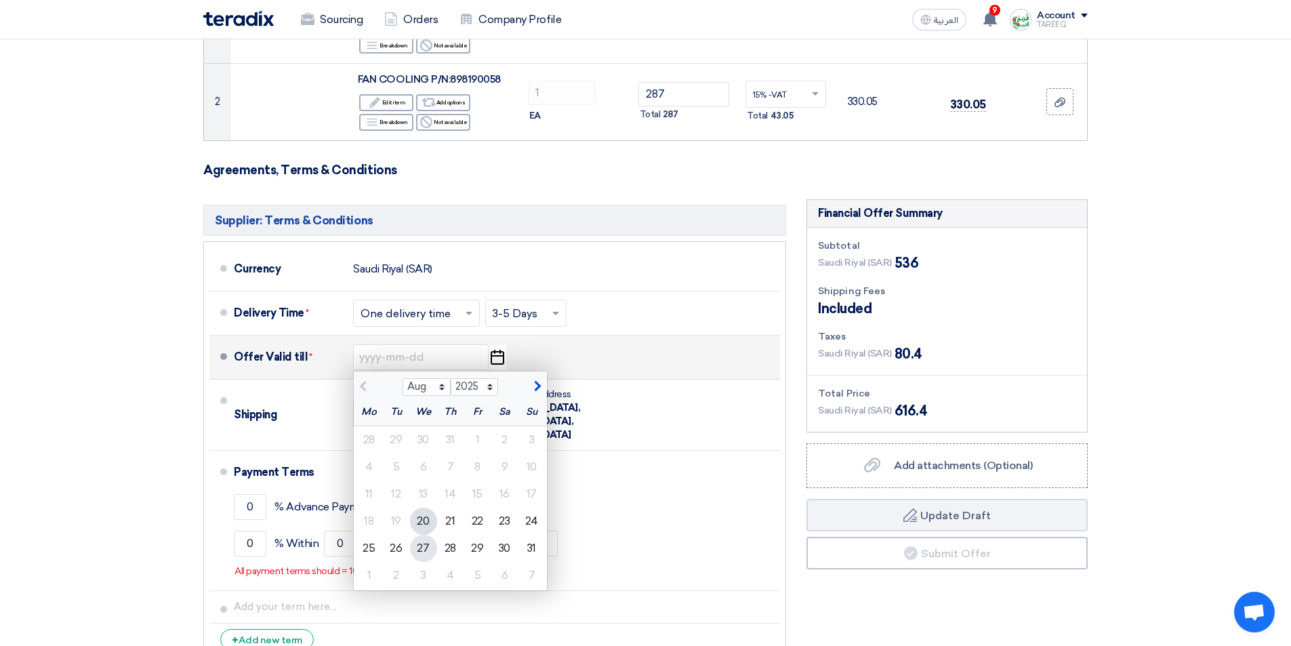
click at [425, 535] on div "27" at bounding box center [423, 548] width 27 height 27
type input "8/27/2025"
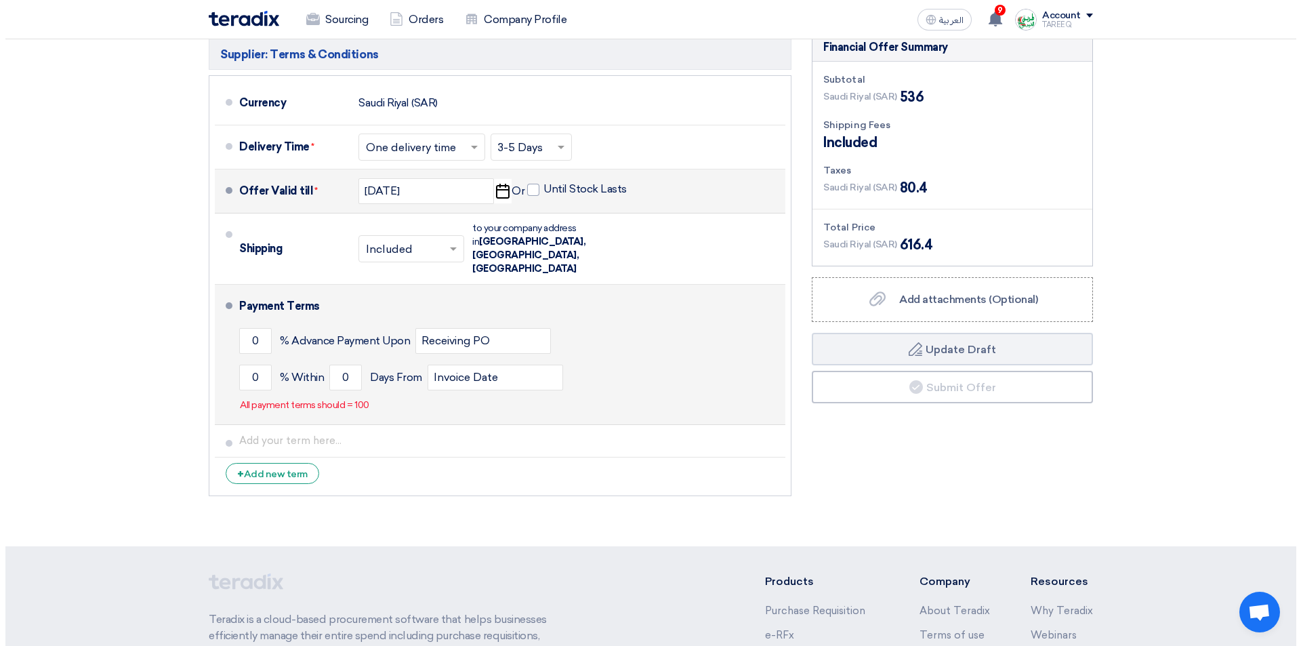
scroll to position [474, 0]
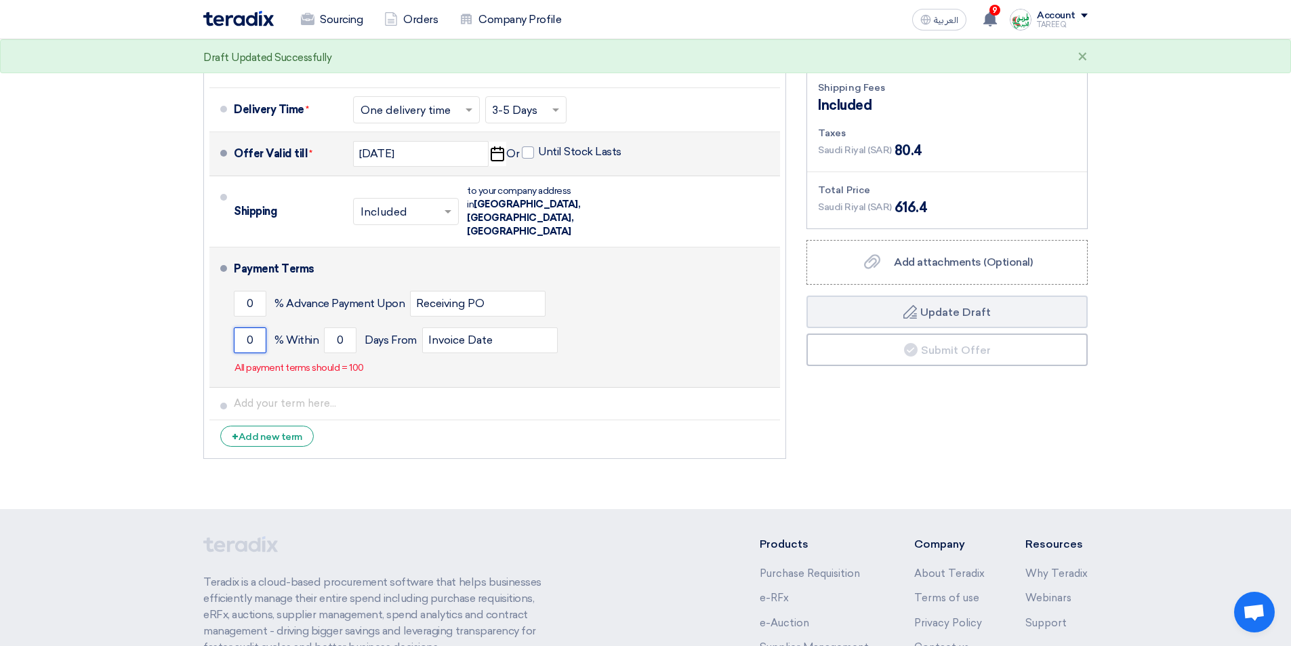
click at [243, 327] on input "0" at bounding box center [250, 340] width 33 height 26
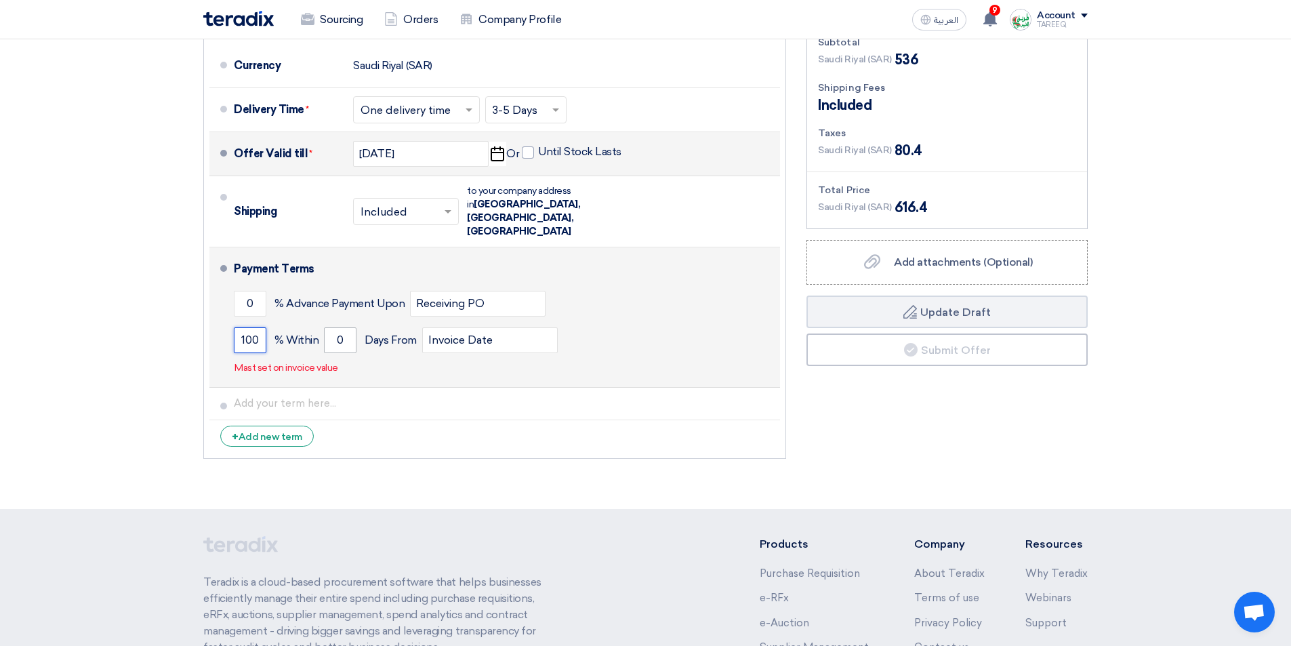
type input "100"
click at [331, 327] on input "0" at bounding box center [340, 340] width 33 height 26
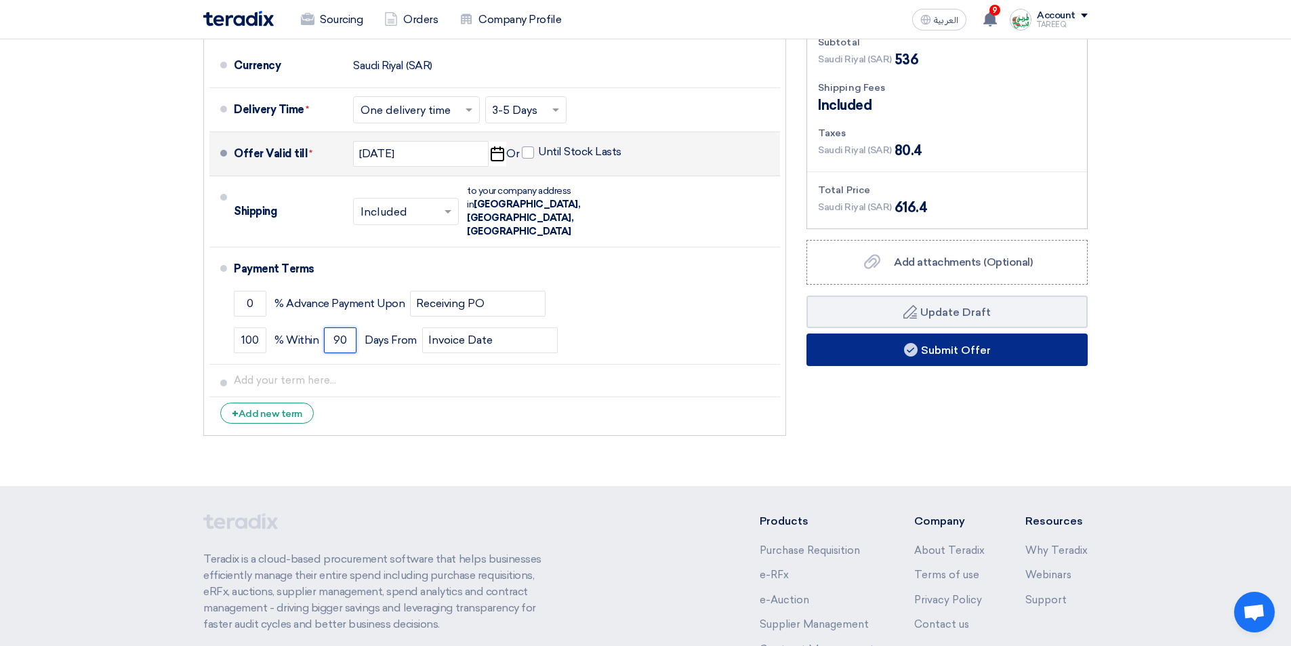
type input "90"
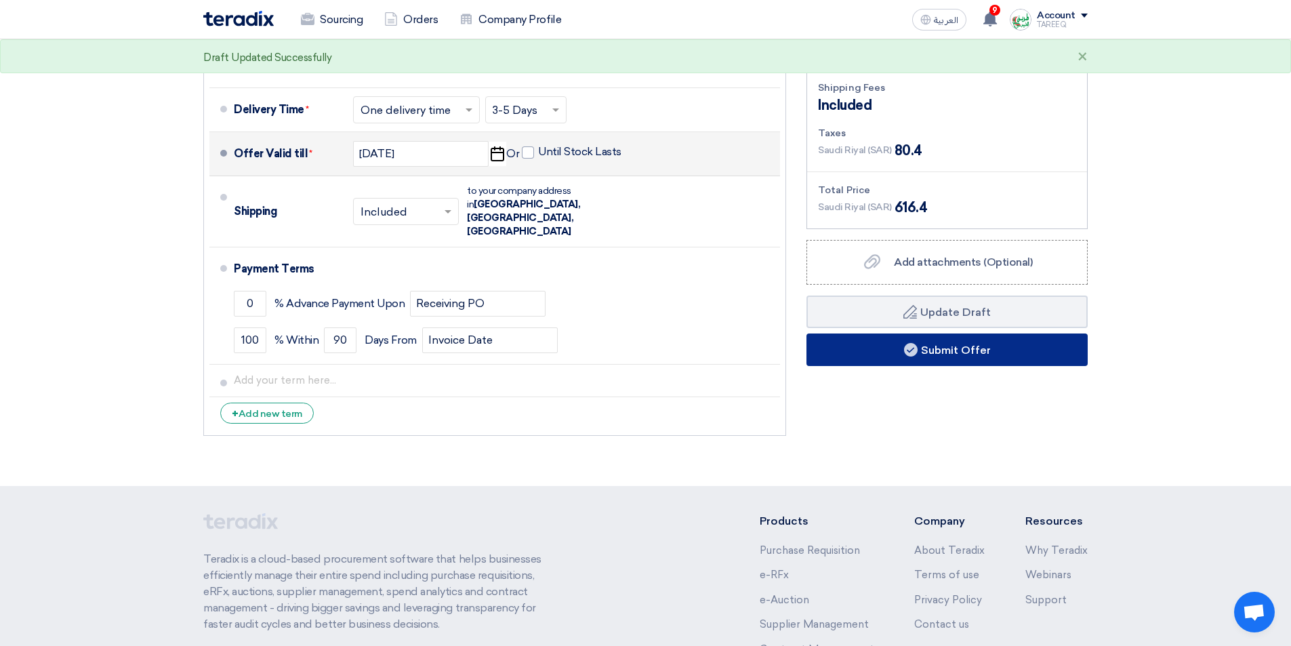
click at [855, 339] on button "Submit Offer" at bounding box center [947, 349] width 281 height 33
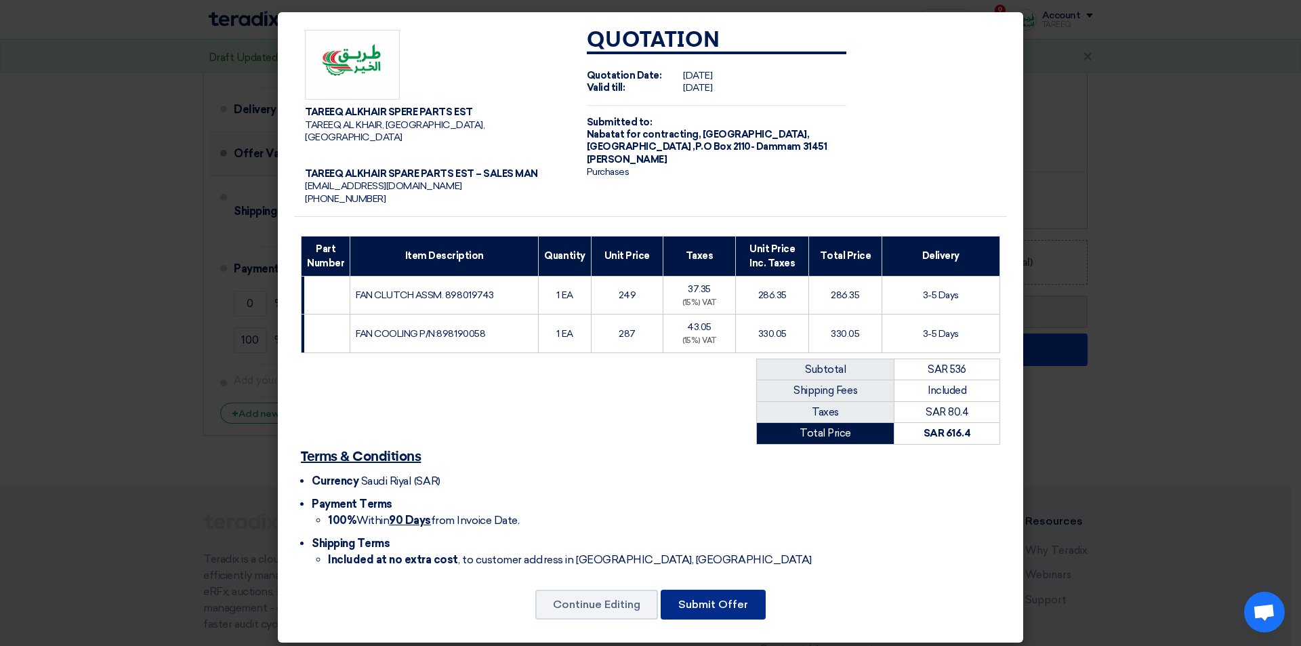
click at [698, 599] on button "Submit Offer" at bounding box center [713, 605] width 105 height 30
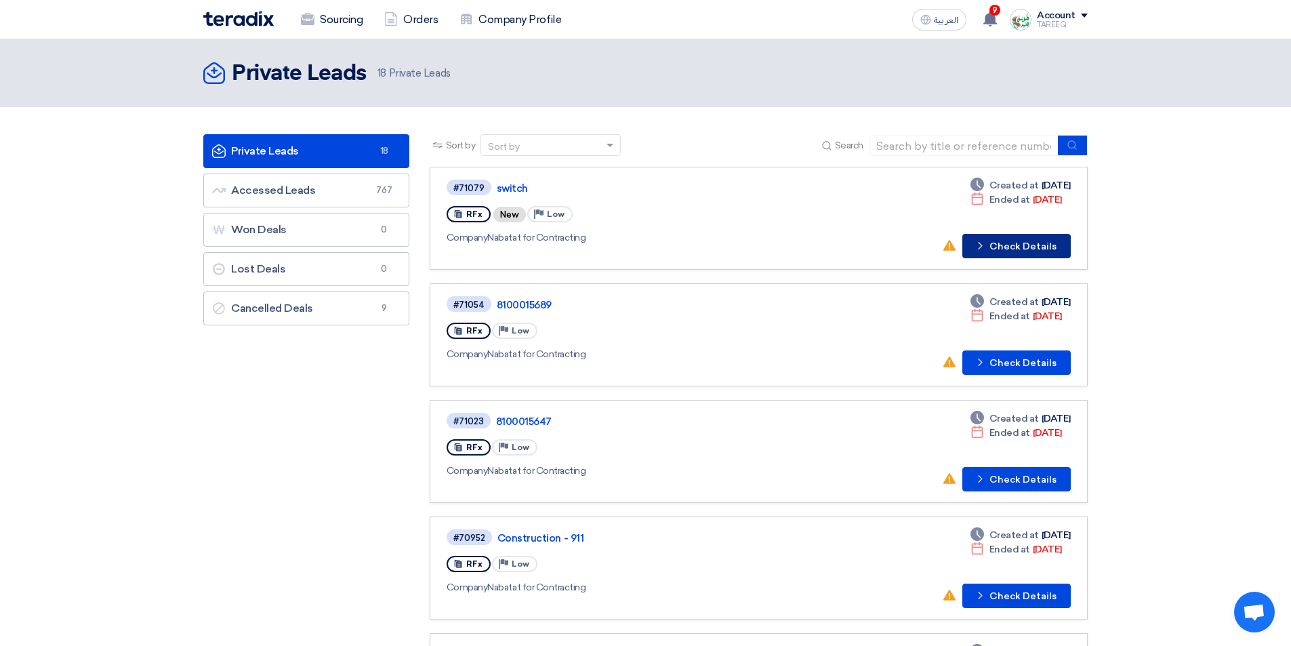
click at [1035, 250] on button "Check details Check Details" at bounding box center [1017, 246] width 108 height 24
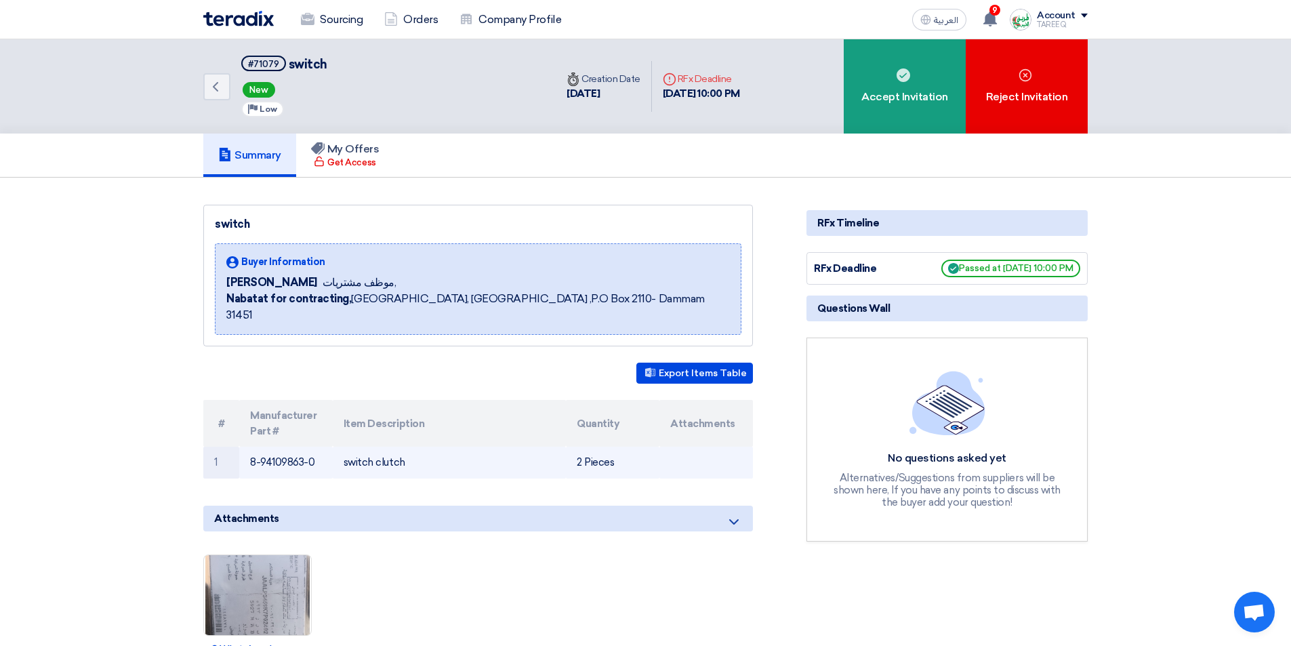
click at [285, 447] on td "8-94109863-0" at bounding box center [286, 463] width 94 height 32
copy tr "8-94109863-0"
